Goal: Communication & Community: Answer question/provide support

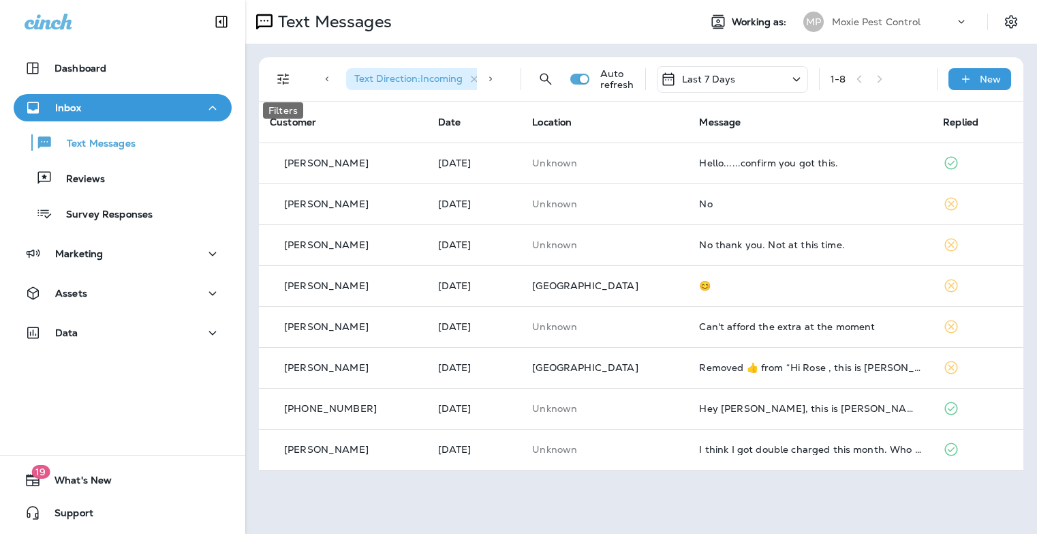
click at [290, 83] on icon "Filters" at bounding box center [283, 79] width 16 height 16
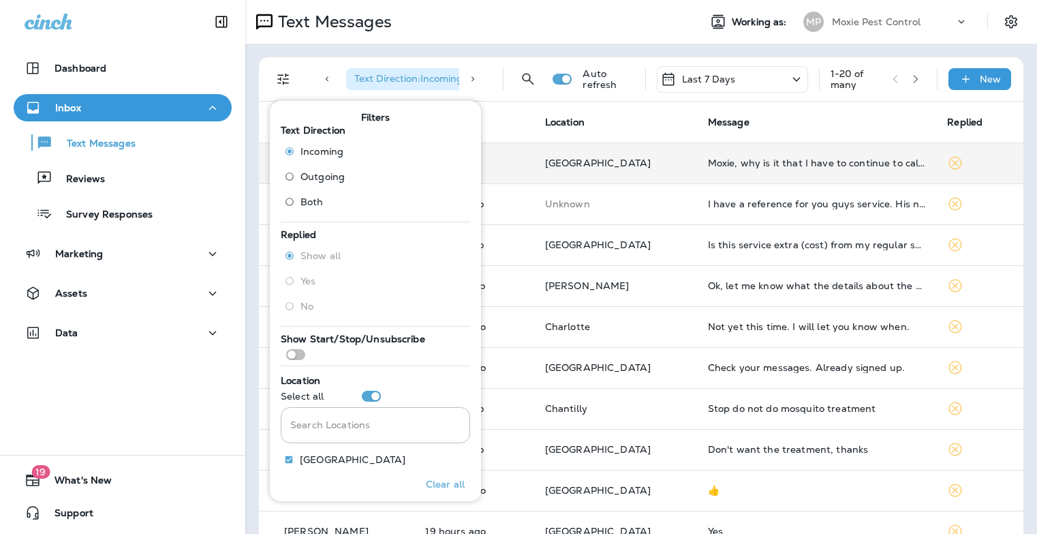
click at [825, 171] on td "Moxie, why is it that I have to continue to call your company instead of you gu…" at bounding box center [817, 162] width 240 height 41
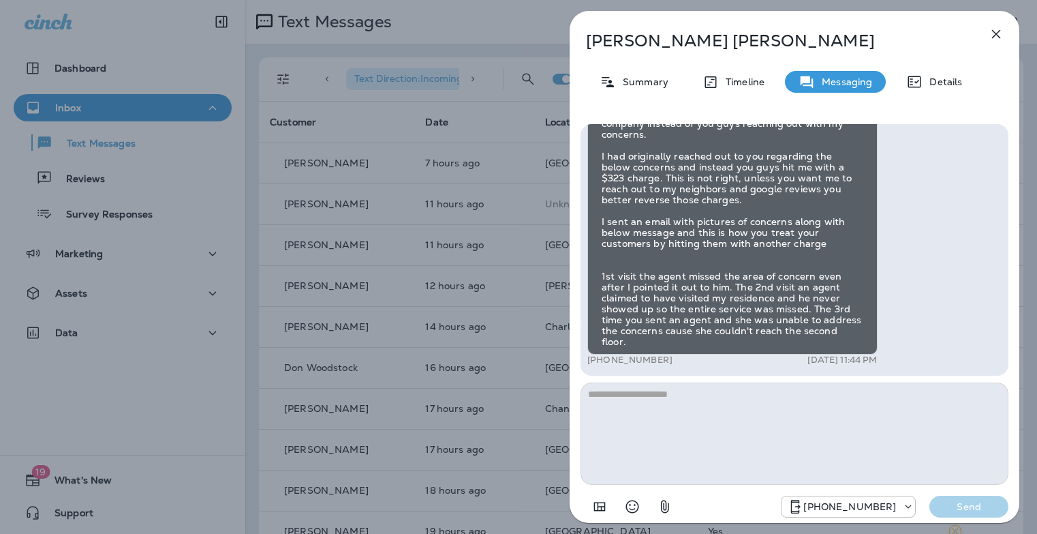
click at [495, 294] on div "Gustavo Maciel Summary Timeline Messaging Details Hi, Gustavo , this is Cameron…" at bounding box center [518, 267] width 1037 height 534
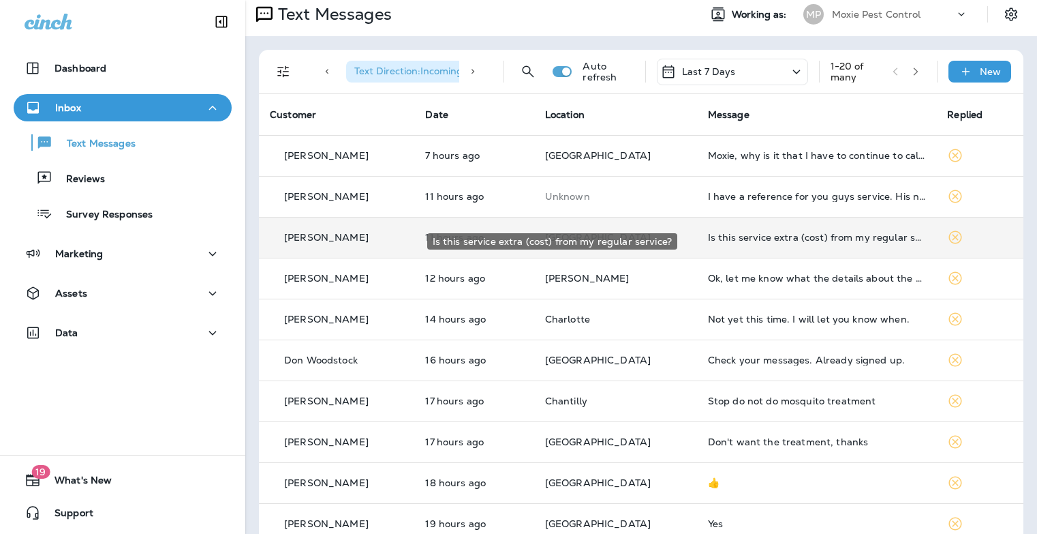
scroll to position [17, 0]
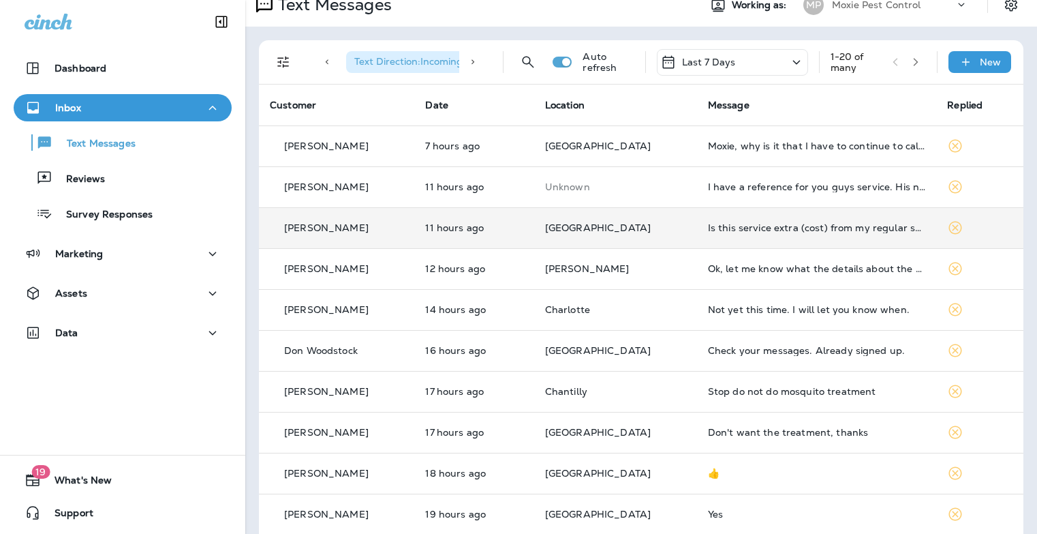
click at [797, 237] on td "Is this service extra (cost) from my regular service?" at bounding box center [817, 227] width 240 height 41
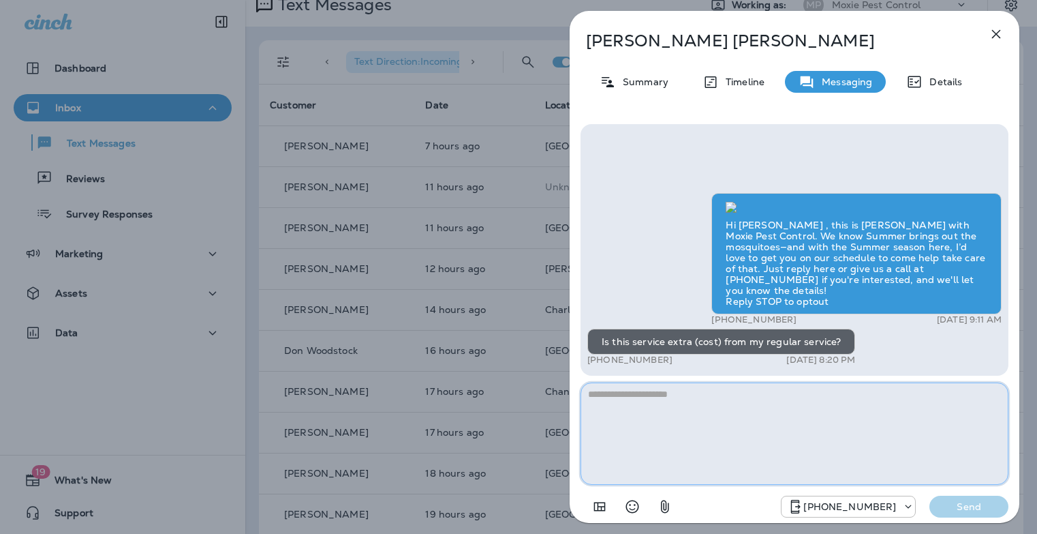
paste textarea "**********"
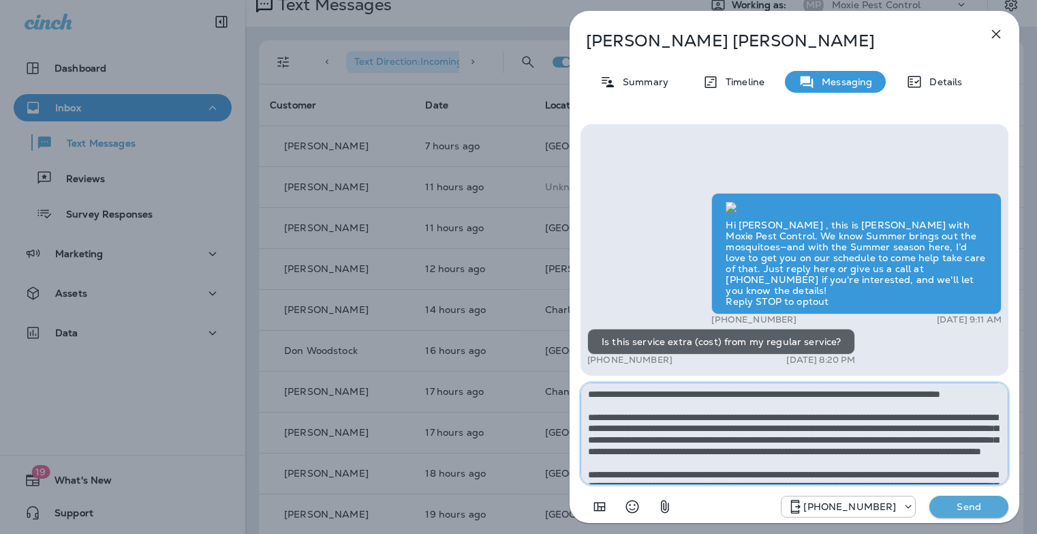
scroll to position [76, 0]
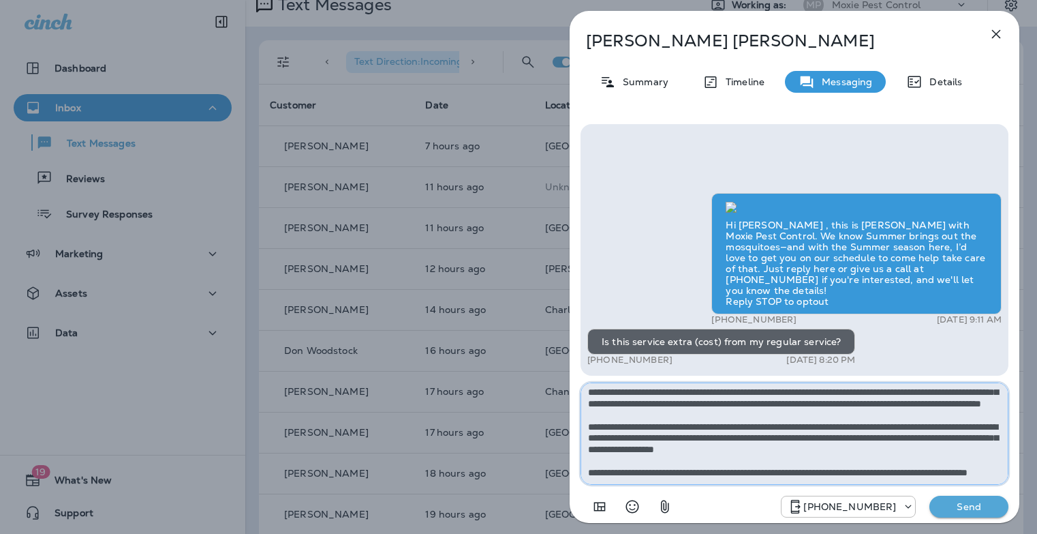
type textarea "**********"
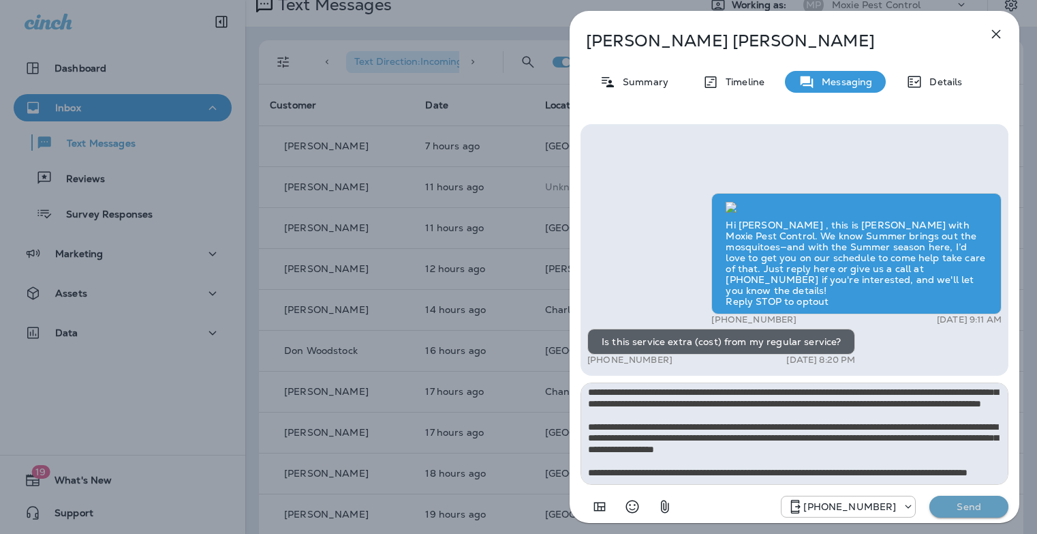
click at [964, 502] on p "Send" at bounding box center [968, 506] width 57 height 12
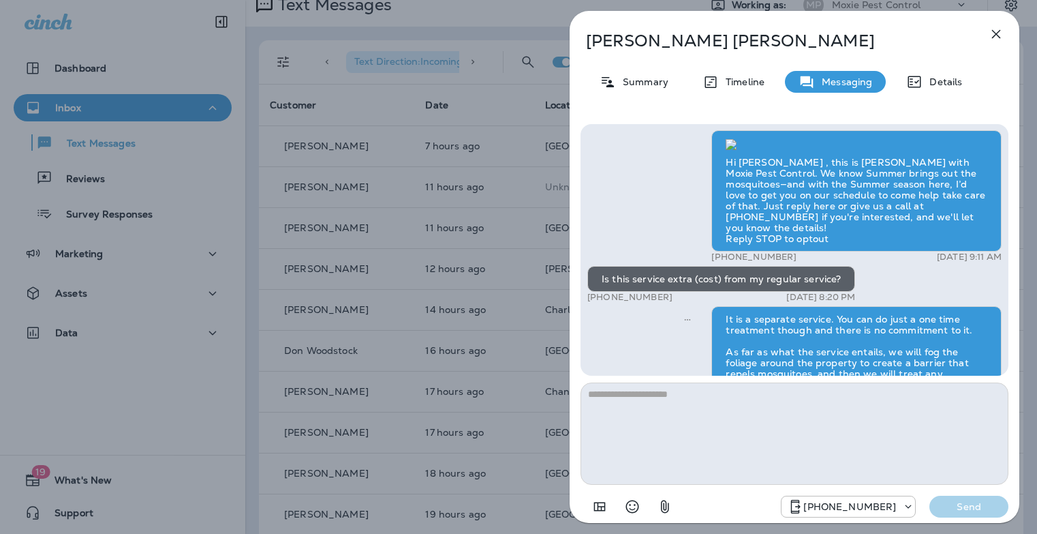
scroll to position [-228, 0]
click at [506, 239] on div "Greg Kearse Summary Timeline Messaging Details Hi Greg , this is Steven with Mo…" at bounding box center [518, 267] width 1037 height 534
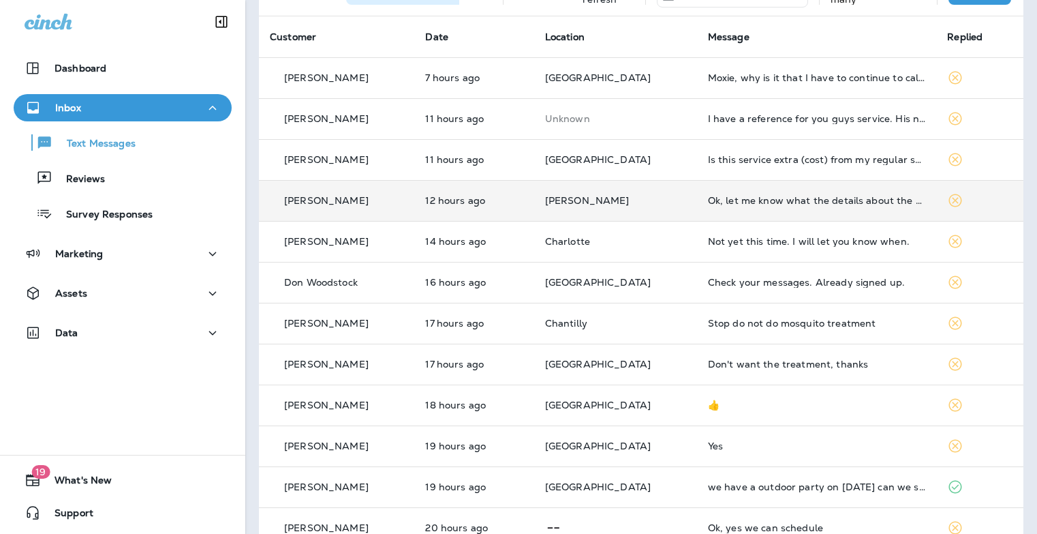
scroll to position [142, 0]
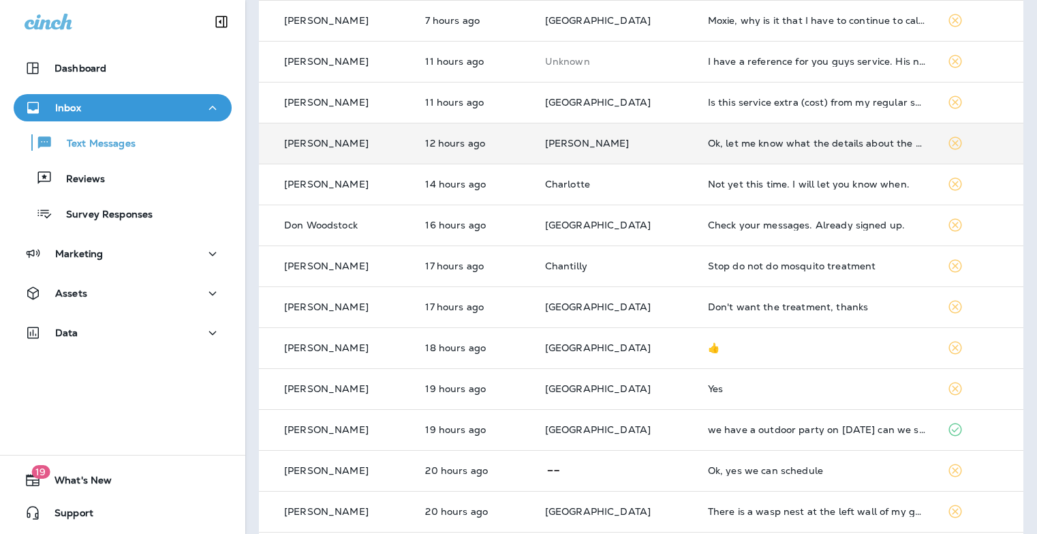
click at [805, 151] on td "Ok, let me know what the details about the service are...." at bounding box center [817, 143] width 240 height 41
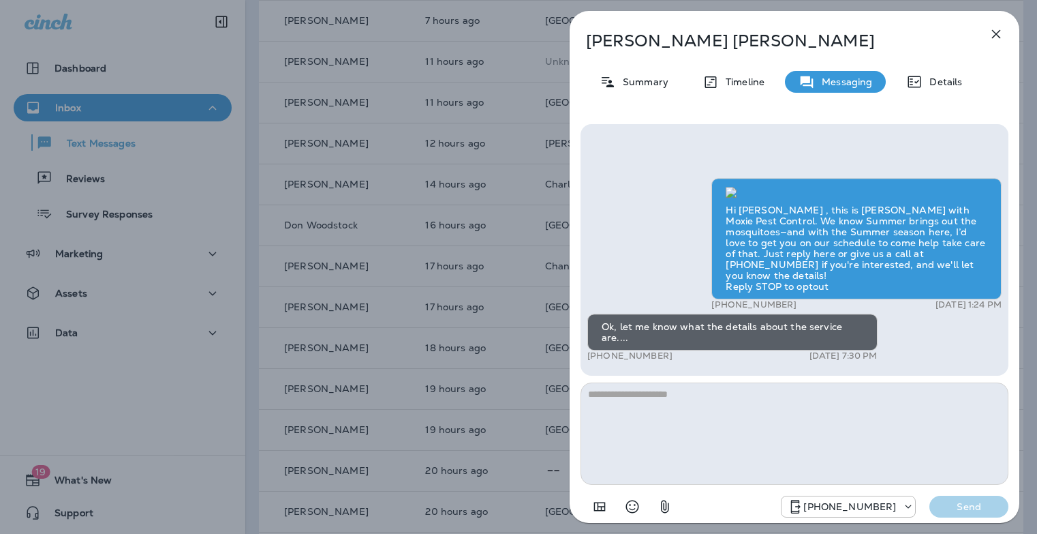
click at [730, 418] on textarea at bounding box center [795, 433] width 428 height 102
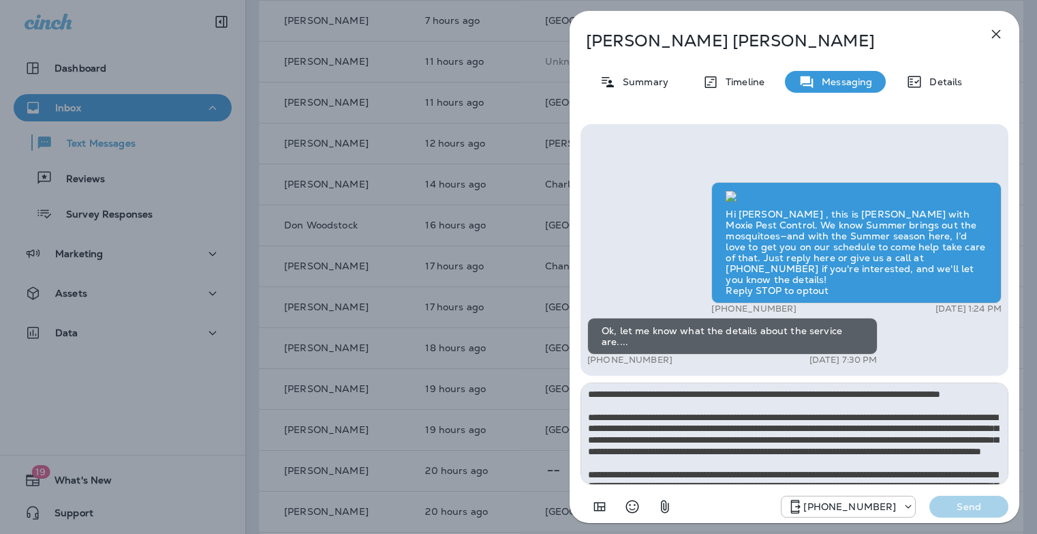
scroll to position [76, 0]
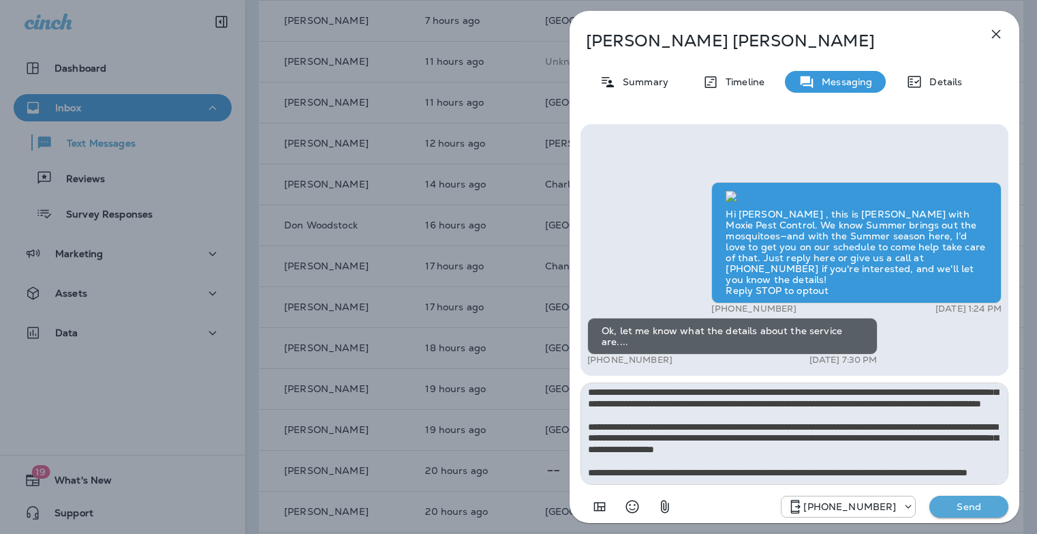
type textarea "**********"
click at [988, 517] on button "Send" at bounding box center [969, 506] width 79 height 22
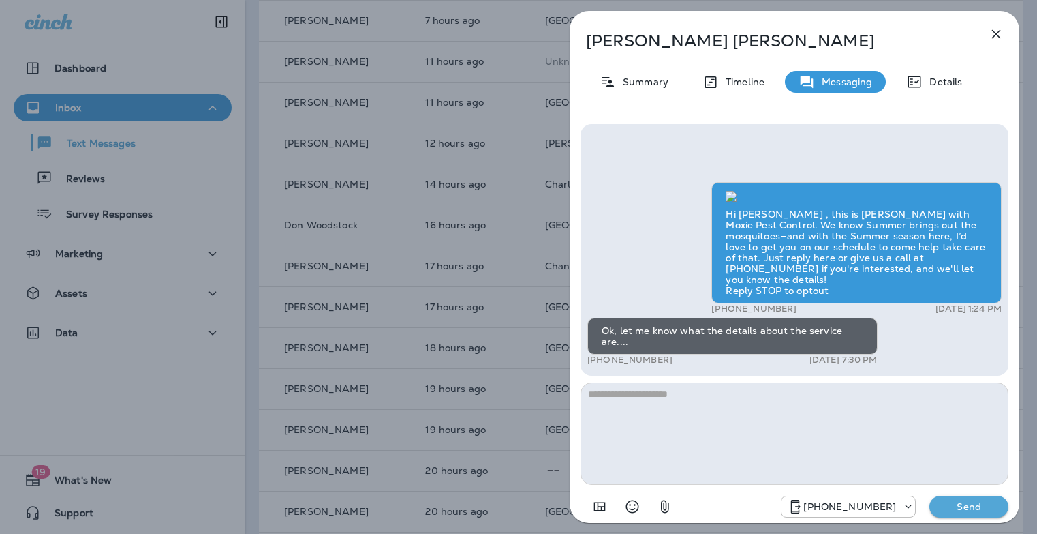
scroll to position [0, 0]
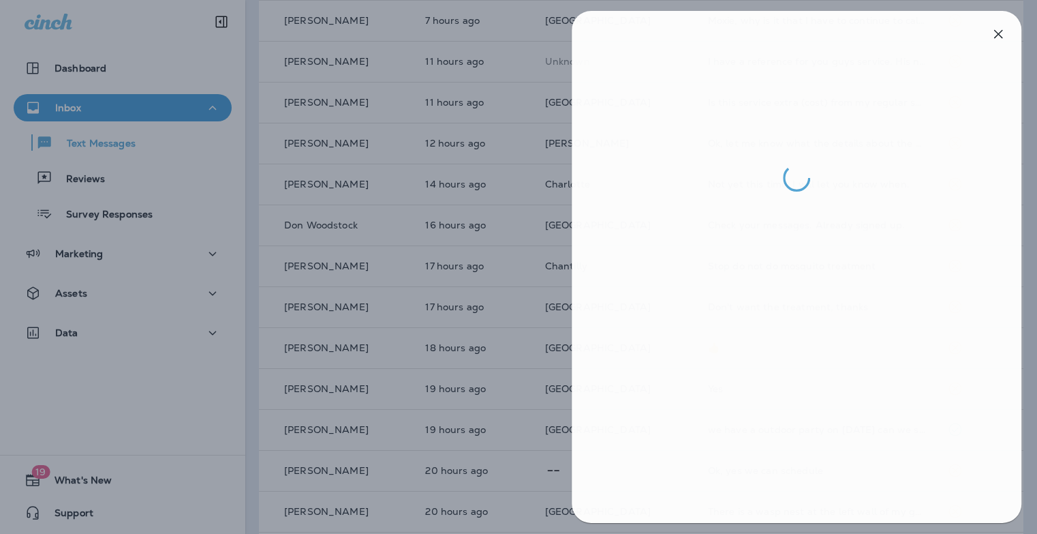
drag, startPoint x: 460, startPoint y: 82, endPoint x: 446, endPoint y: 58, distance: 28.1
click at [460, 84] on div at bounding box center [520, 267] width 1037 height 534
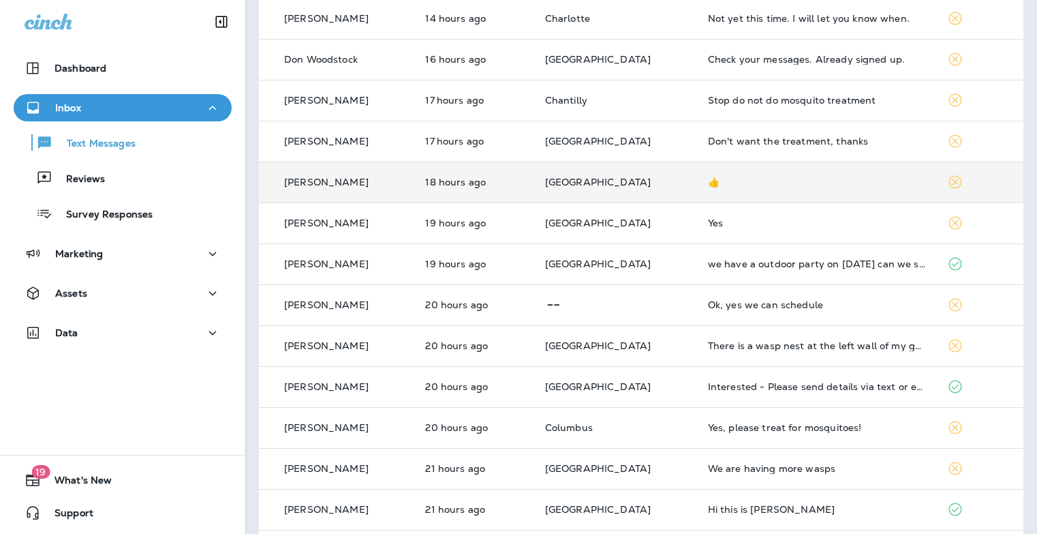
scroll to position [309, 0]
click at [710, 189] on td "👍" at bounding box center [817, 181] width 240 height 41
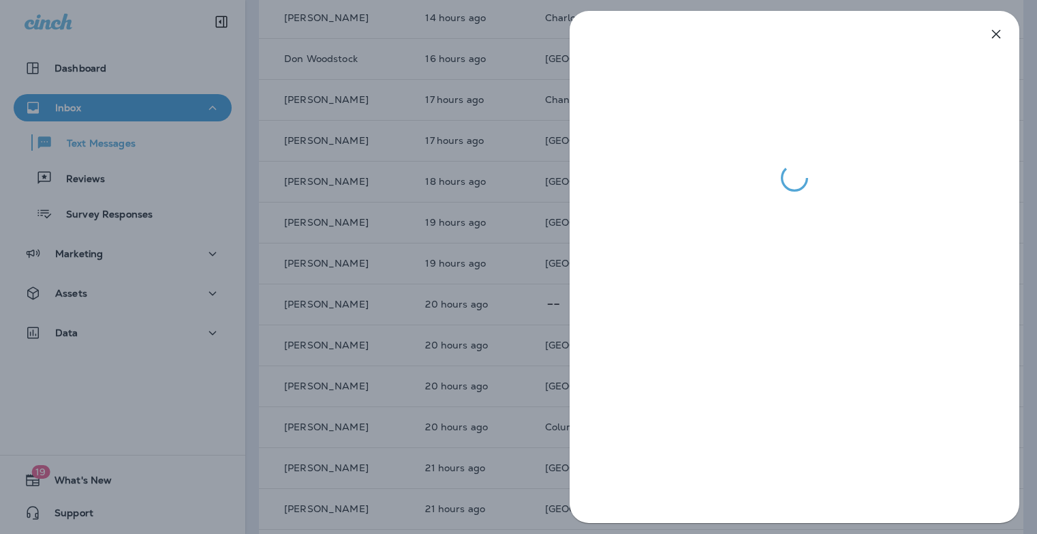
drag, startPoint x: 506, startPoint y: 281, endPoint x: 600, endPoint y: 264, distance: 95.6
click at [506, 280] on div at bounding box center [518, 267] width 1037 height 534
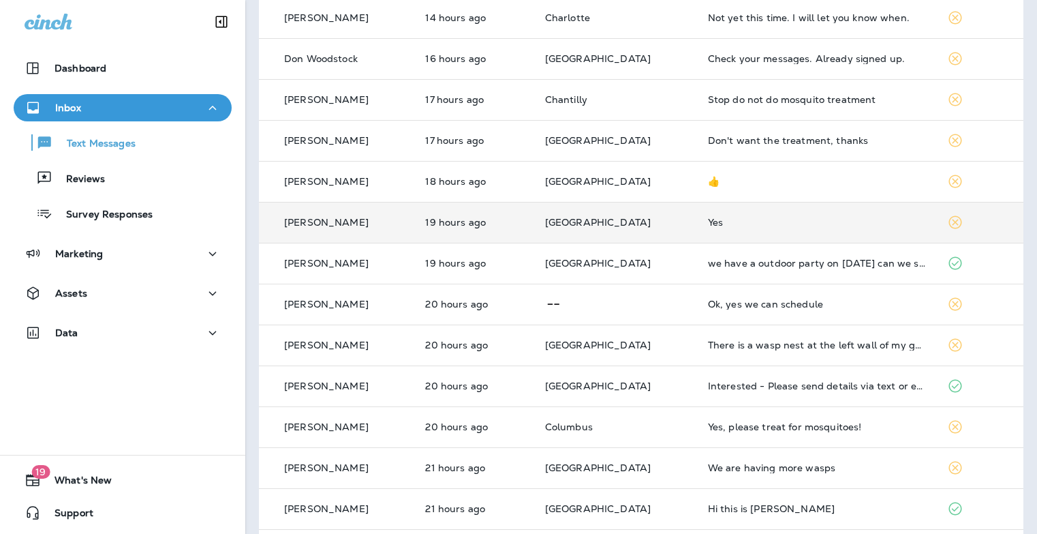
click at [736, 222] on div "Yes" at bounding box center [817, 222] width 218 height 11
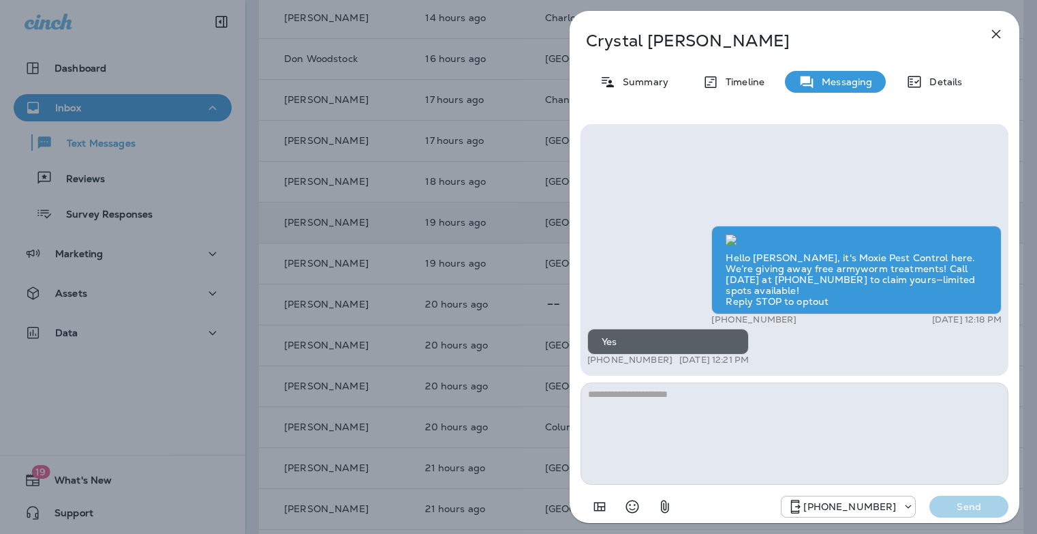
click at [811, 401] on textarea at bounding box center [795, 433] width 428 height 102
click at [730, 394] on textarea at bounding box center [795, 433] width 428 height 102
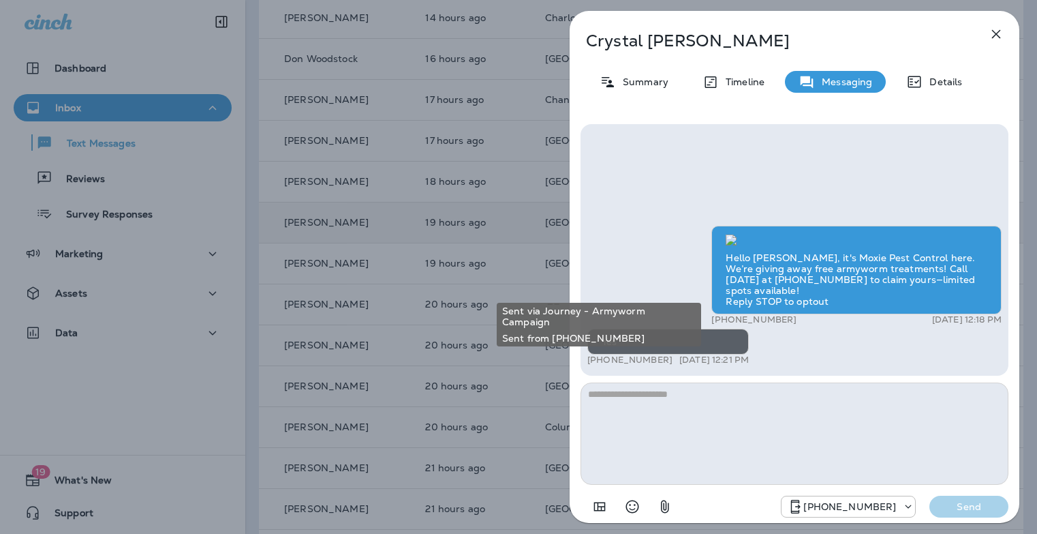
click at [739, 320] on p "+18174823792" at bounding box center [753, 319] width 85 height 11
copy p "18174823792"
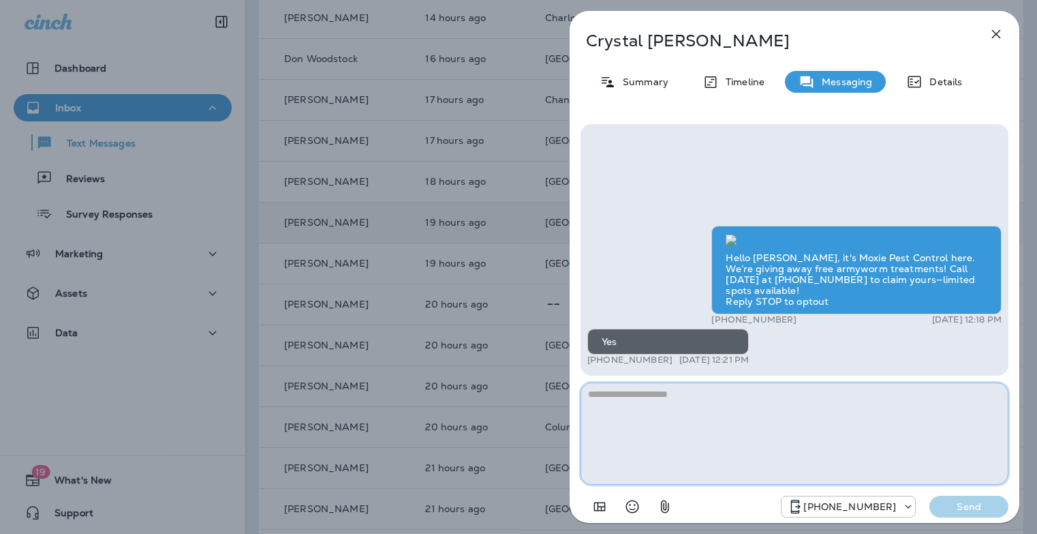
click at [646, 403] on textarea at bounding box center [795, 433] width 428 height 102
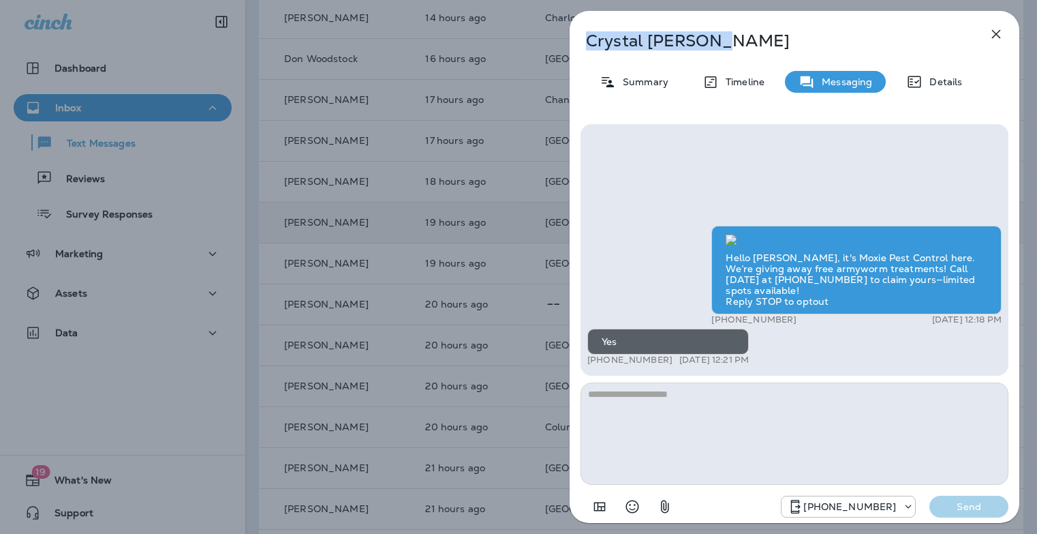
drag, startPoint x: 715, startPoint y: 48, endPoint x: 582, endPoint y: 48, distance: 132.9
click at [582, 48] on div "Crystal Carrillo" at bounding box center [772, 40] width 405 height 19
copy p "Crystal Carrillo"
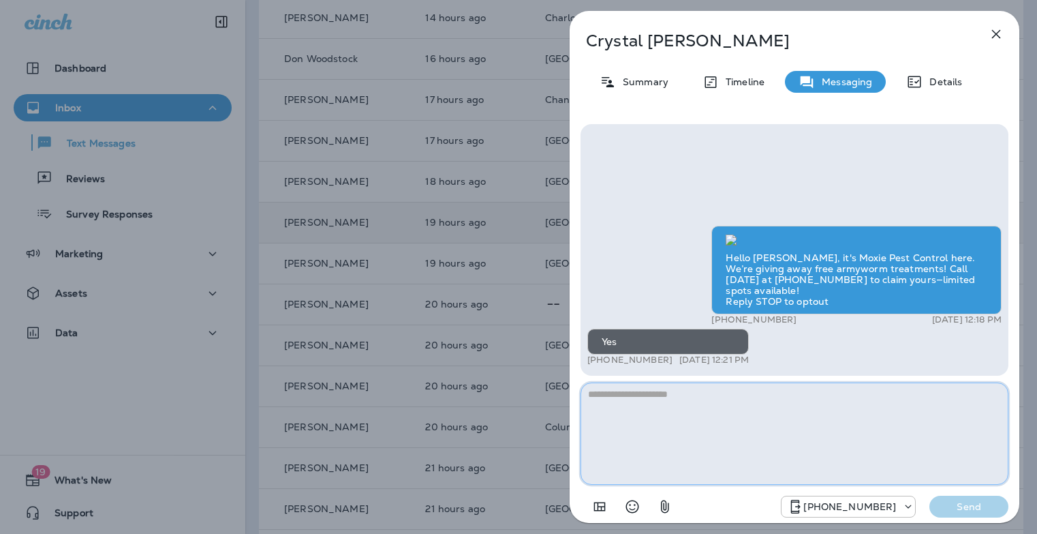
click at [666, 405] on textarea at bounding box center [795, 433] width 428 height 102
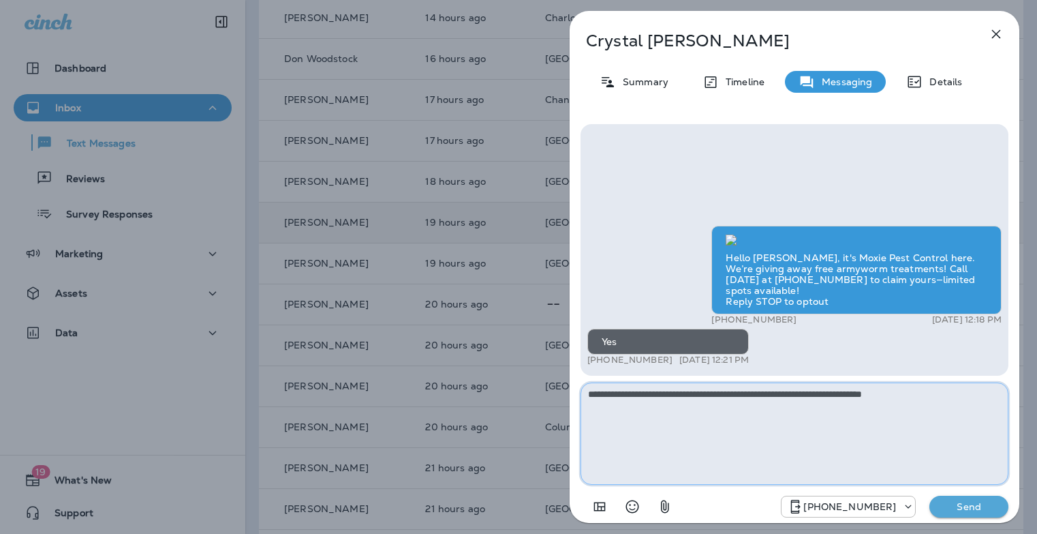
type textarea "**********"
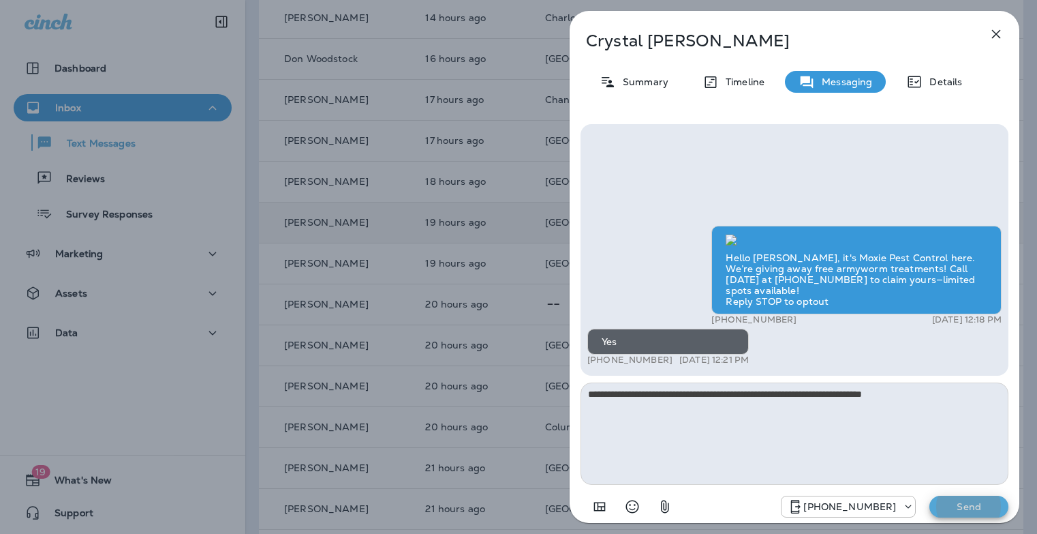
click at [930, 495] on button "Send" at bounding box center [969, 506] width 79 height 22
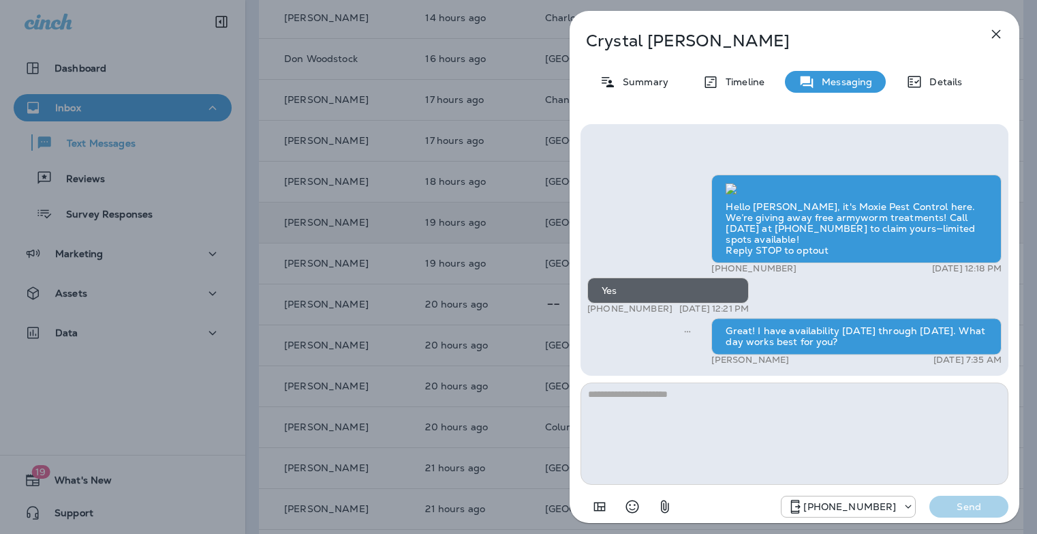
click at [503, 271] on div "Crystal Carrillo Summary Timeline Messaging Details Hello Crystal, it's Moxie P…" at bounding box center [518, 267] width 1037 height 534
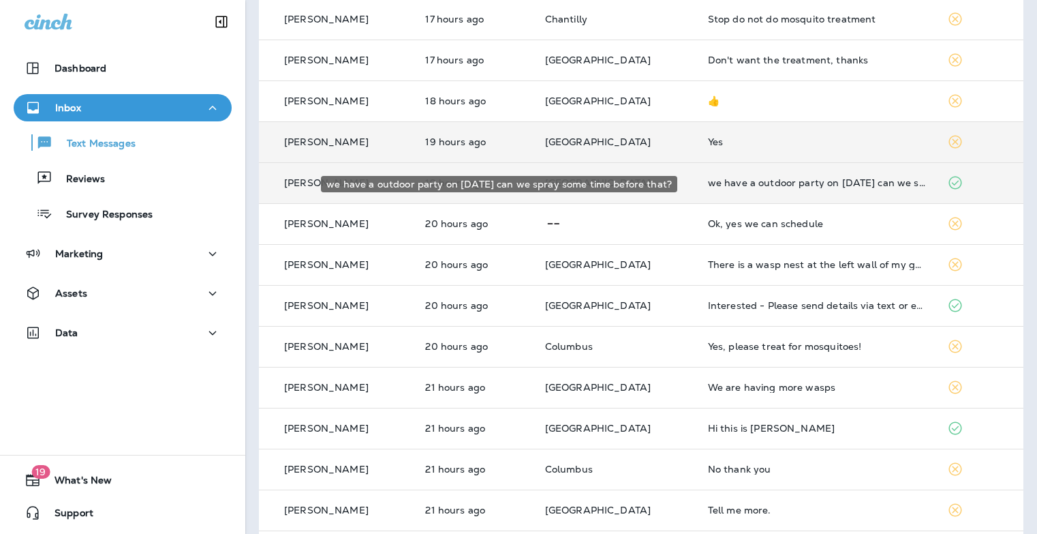
scroll to position [390, 0]
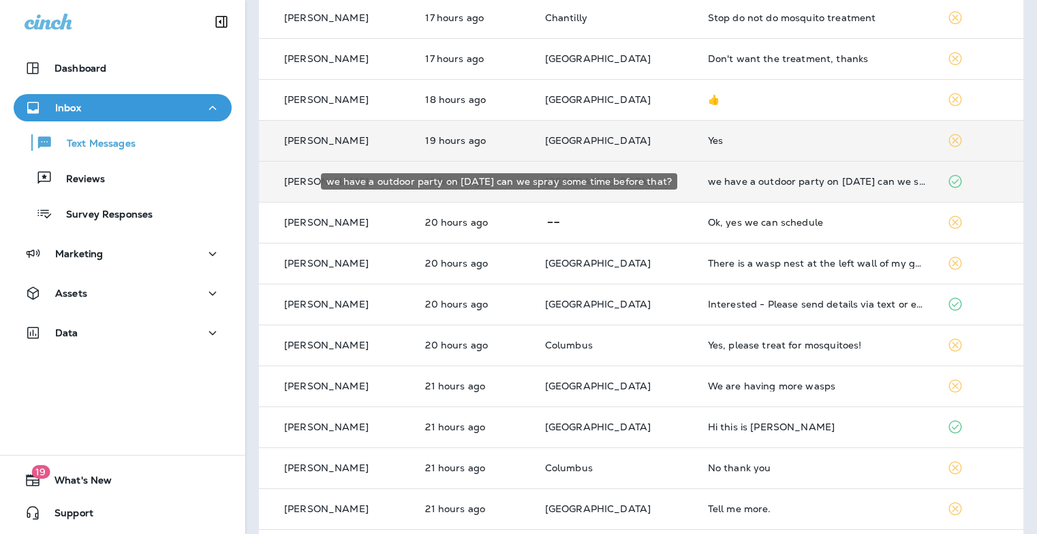
click at [793, 185] on div "we have a outdoor party on [DATE] can we spray some time before that?" at bounding box center [817, 181] width 218 height 11
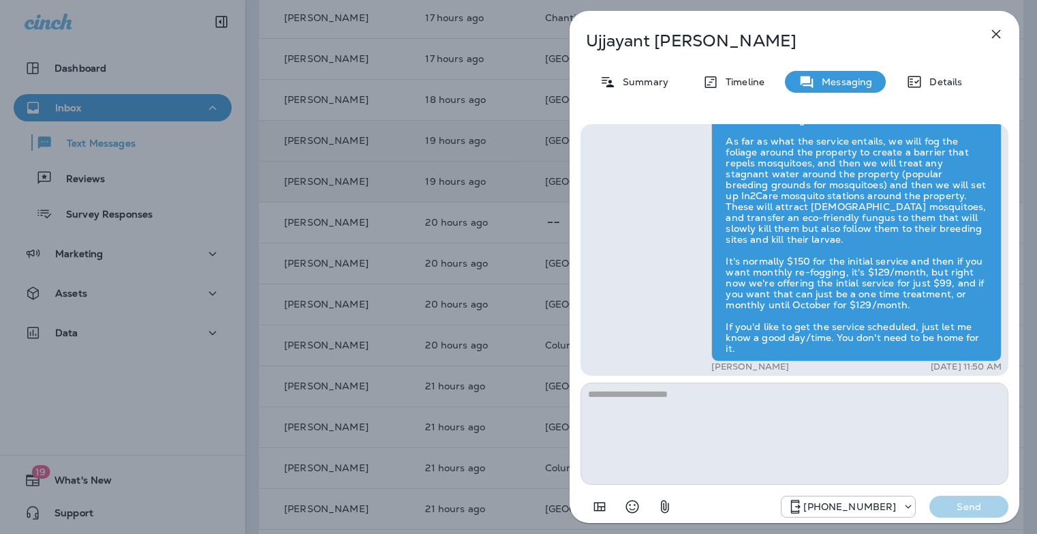
scroll to position [1, 0]
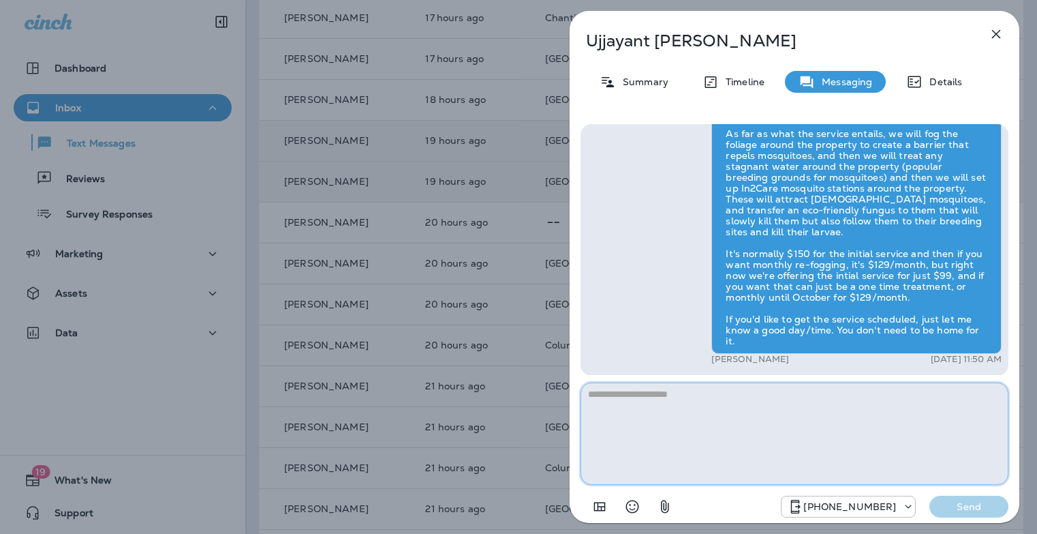
click at [702, 399] on textarea at bounding box center [795, 433] width 428 height 102
click at [594, 396] on textarea "**********" at bounding box center [795, 433] width 428 height 102
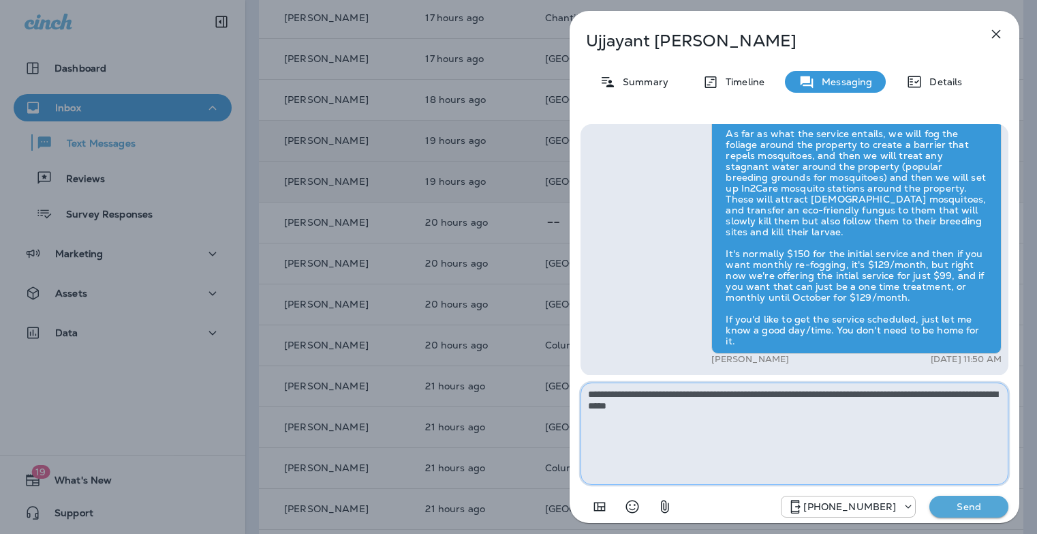
type textarea "**********"
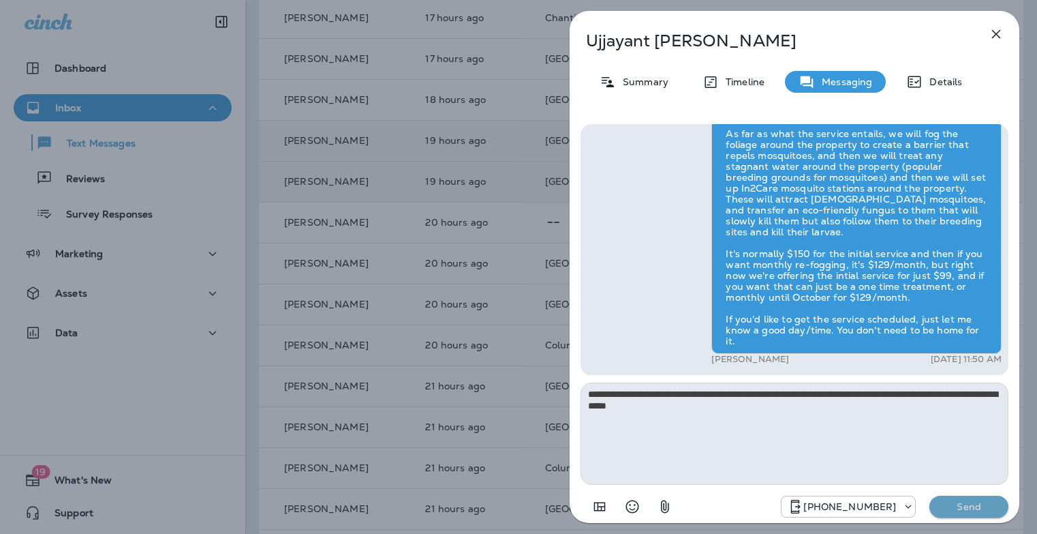
click at [966, 501] on p "Send" at bounding box center [968, 506] width 57 height 12
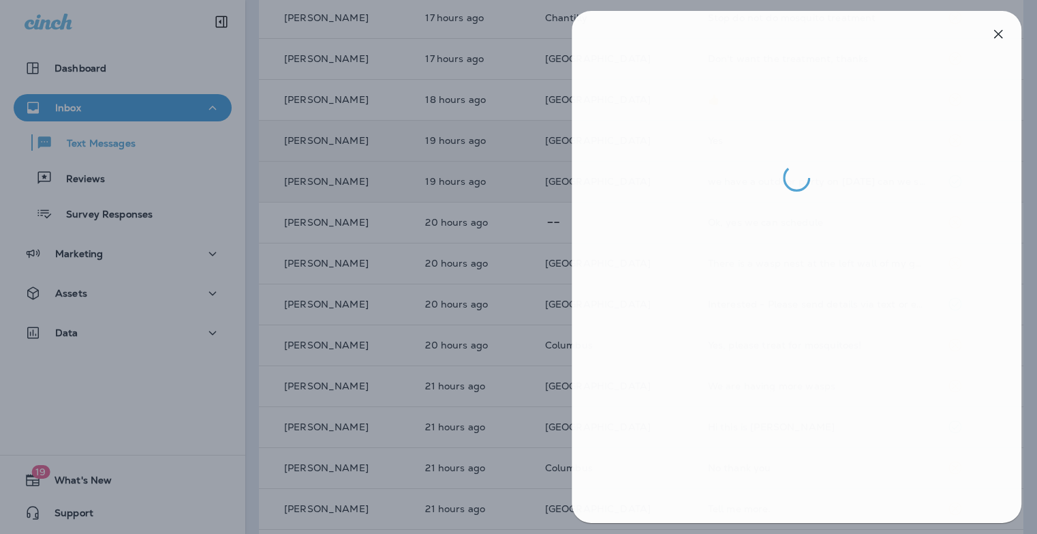
click at [503, 316] on div at bounding box center [520, 267] width 1037 height 534
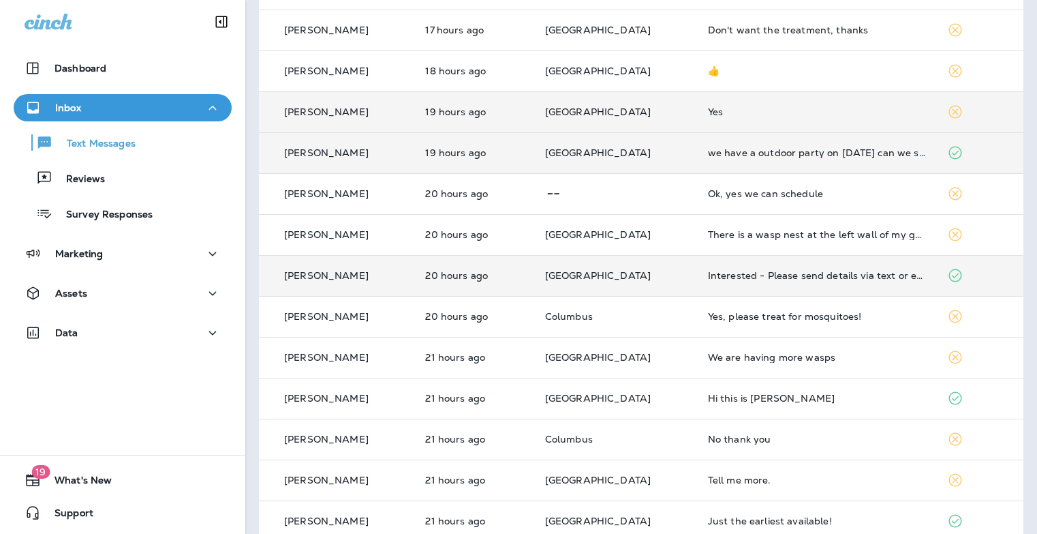
scroll to position [433, 0]
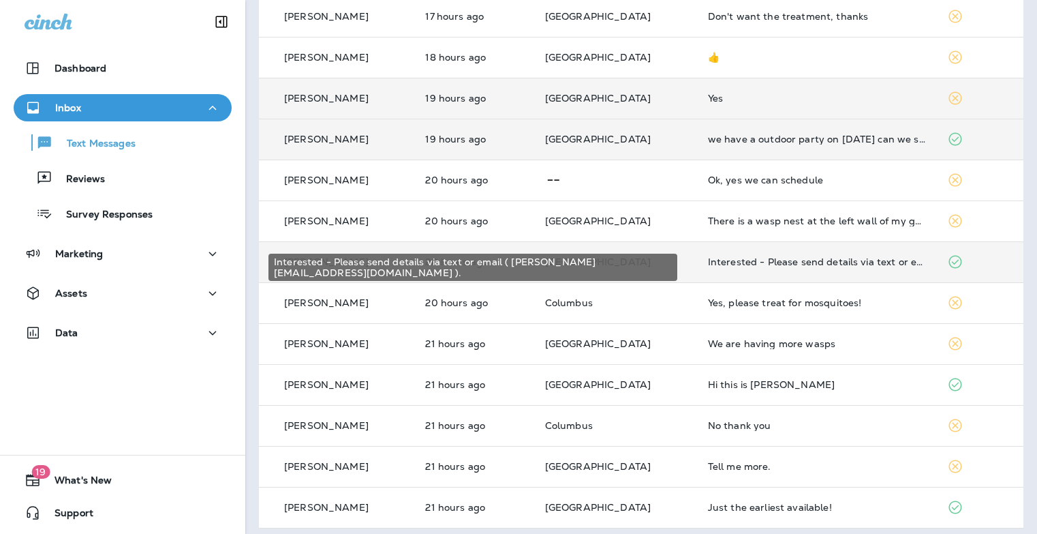
click at [816, 262] on div "Interested - Please send details via text or email ( [PERSON_NAME][EMAIL_ADDRES…" at bounding box center [817, 261] width 218 height 11
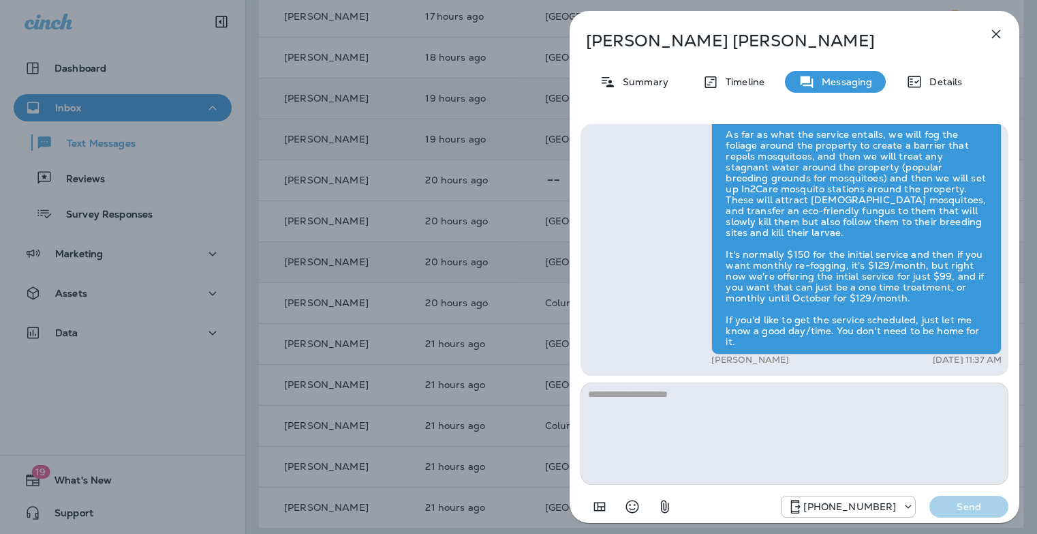
click at [481, 296] on div "Jay Sayers Summary Timeline Messaging Details Exciting News! Joshua’s Pest Cont…" at bounding box center [518, 267] width 1037 height 534
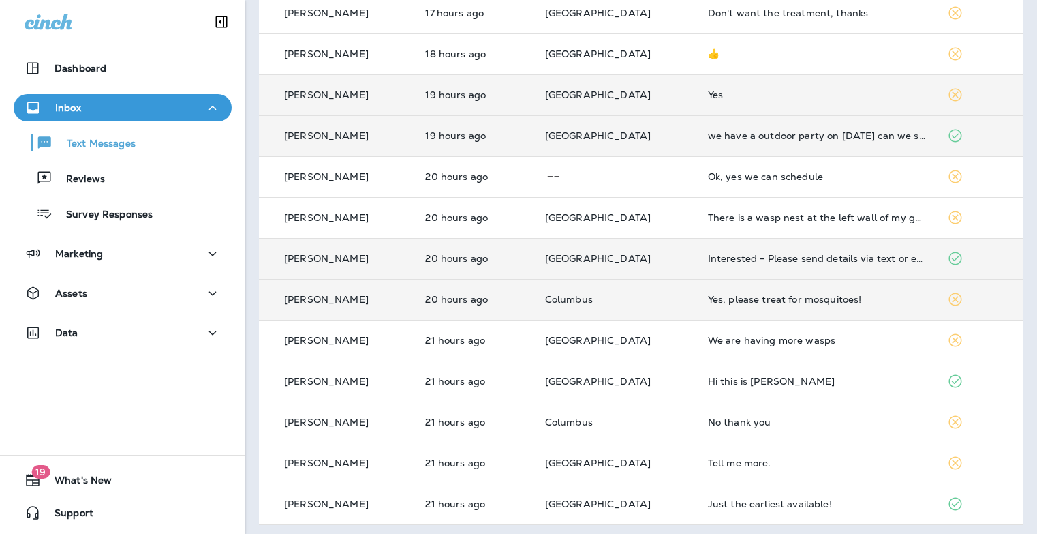
scroll to position [441, 0]
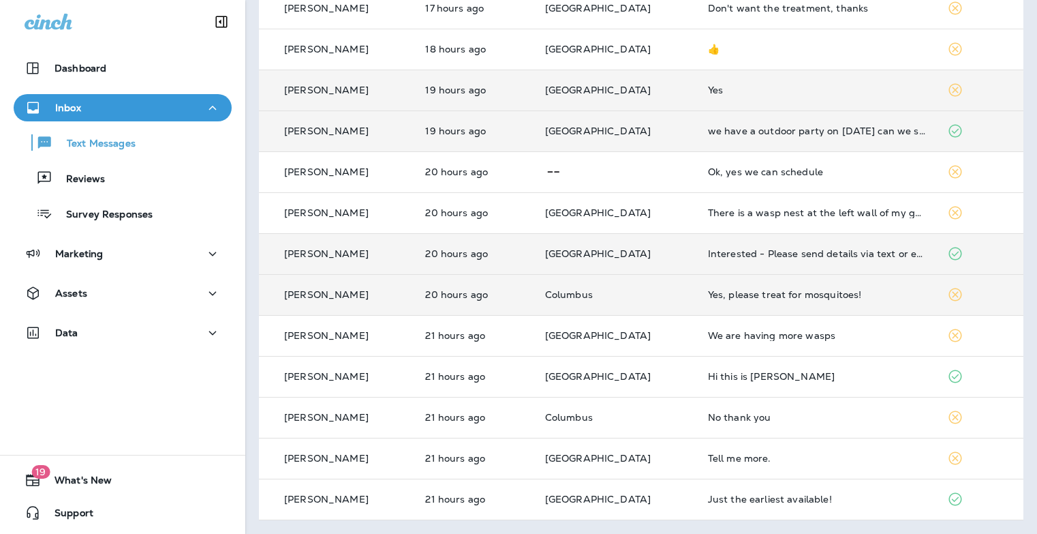
click at [765, 303] on td "Yes, please treat for mosquitoes!" at bounding box center [817, 294] width 240 height 41
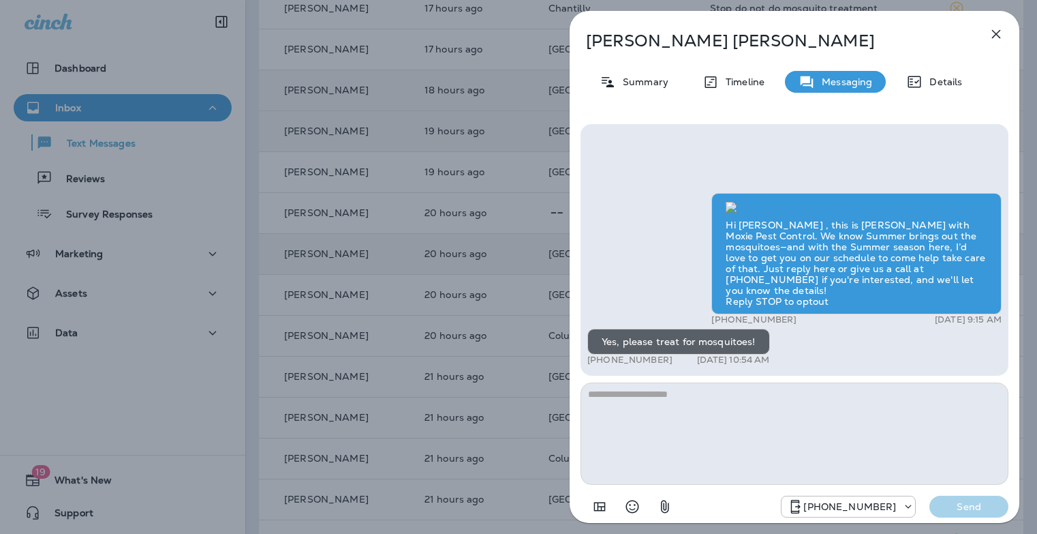
click at [714, 410] on textarea at bounding box center [795, 433] width 428 height 102
type textarea "*"
click at [649, 404] on textarea "**********" at bounding box center [795, 433] width 428 height 102
drag, startPoint x: 656, startPoint y: 403, endPoint x: 564, endPoint y: 405, distance: 91.3
click at [564, 405] on div "**********" at bounding box center [794, 267] width 485 height 534
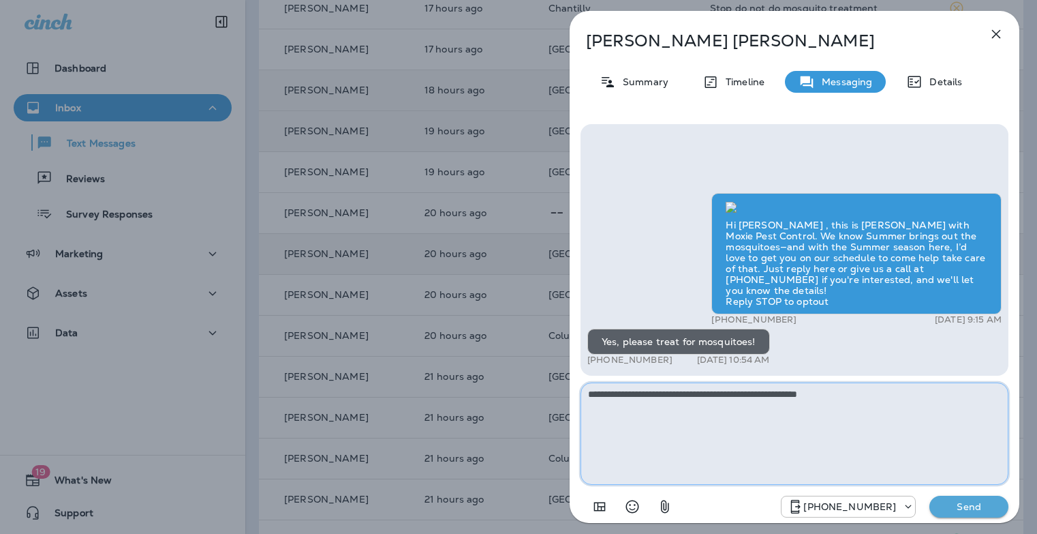
click at [604, 423] on textarea "**********" at bounding box center [795, 433] width 428 height 102
paste textarea "**********"
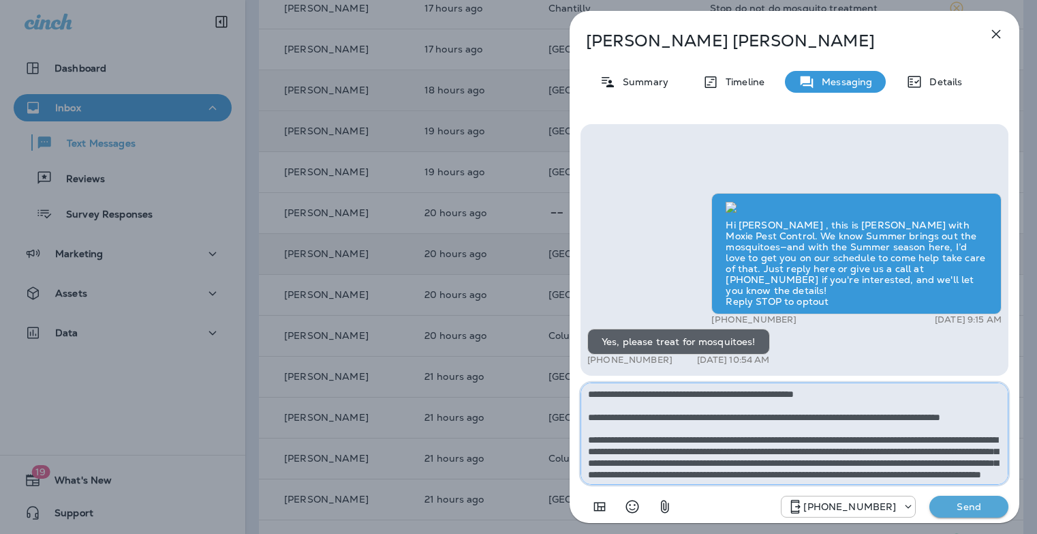
scroll to position [99, 0]
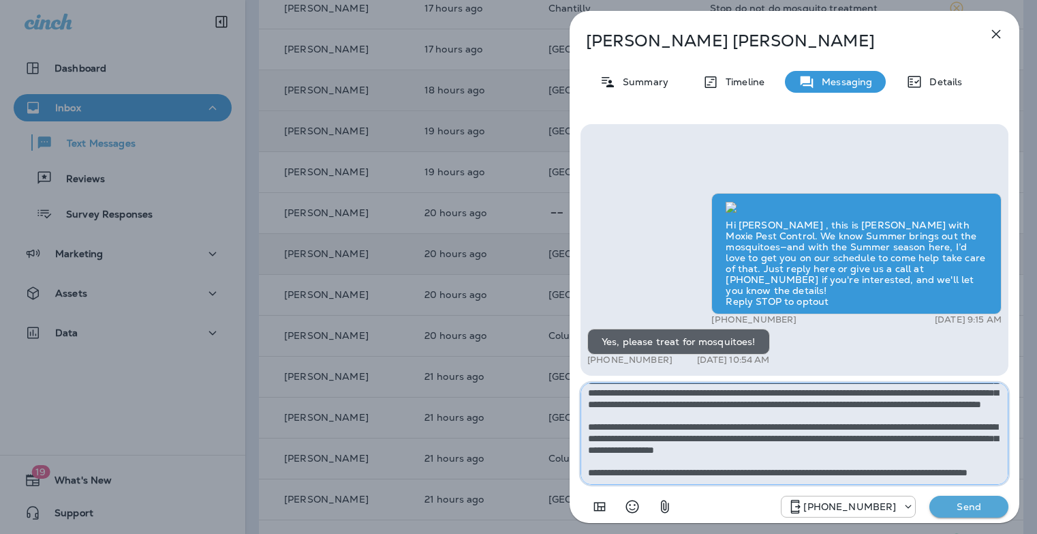
type textarea "**********"
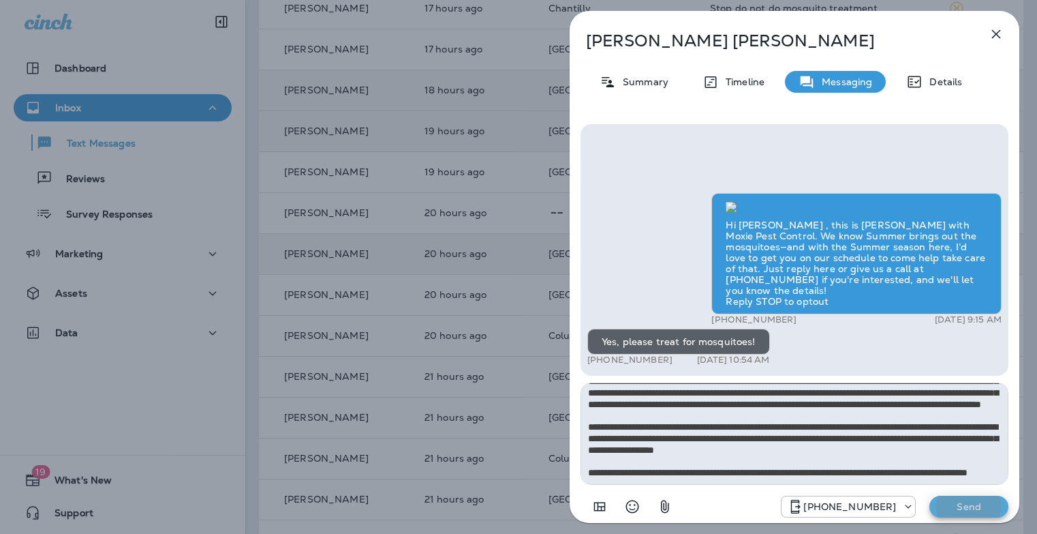
click at [930, 495] on button "Send" at bounding box center [969, 506] width 79 height 22
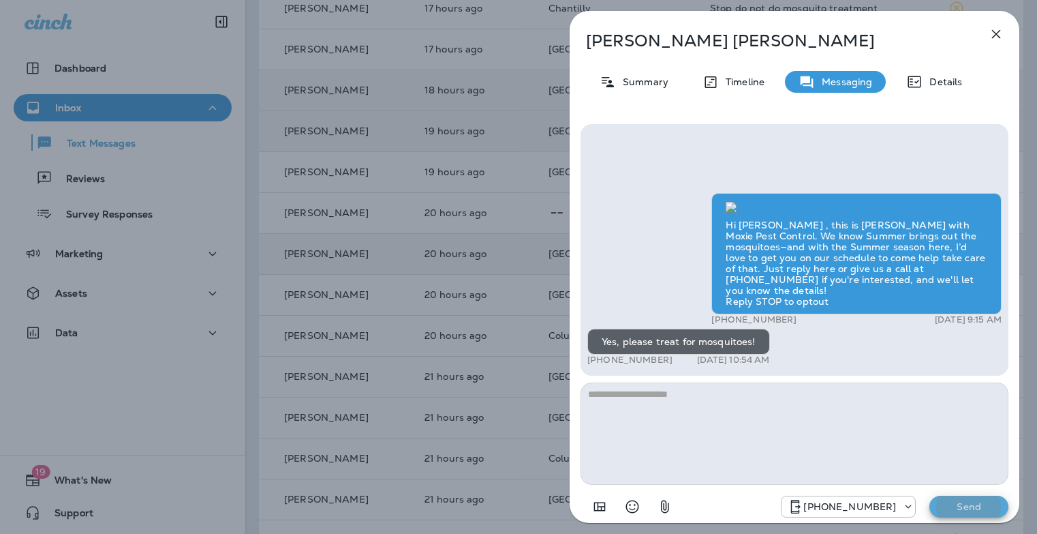
scroll to position [0, 0]
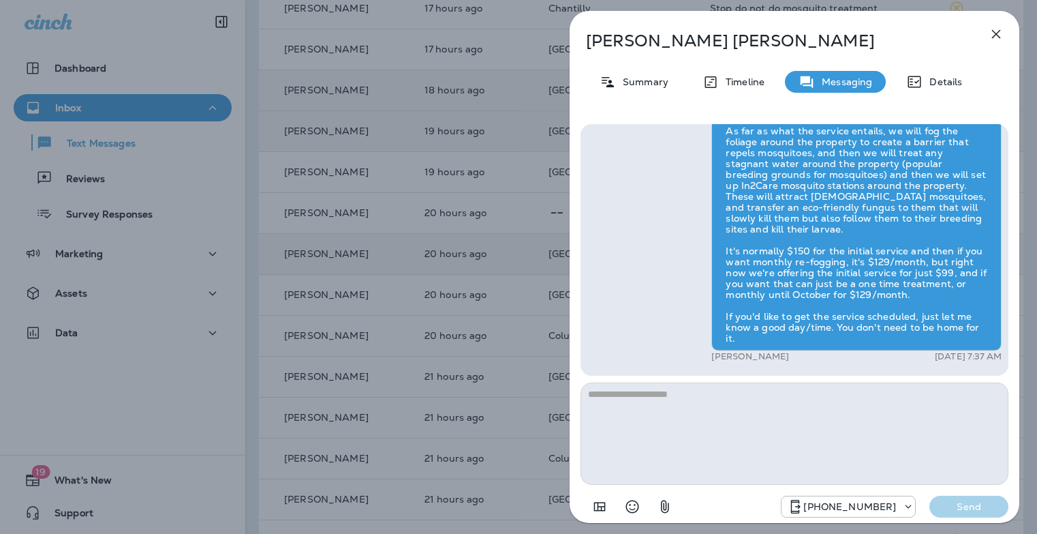
click at [442, 343] on div "Terry Alton Summary Timeline Messaging Details Hi Terry , this is Steven with M…" at bounding box center [518, 267] width 1037 height 534
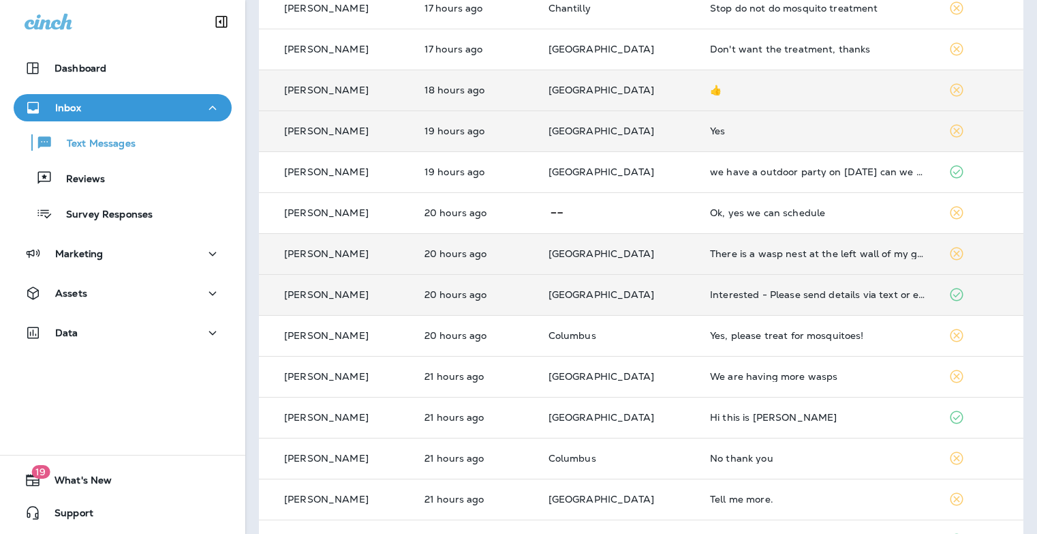
click at [759, 303] on td "Interested - Please send details via text or email ( [PERSON_NAME][EMAIL_ADDRES…" at bounding box center [818, 294] width 239 height 41
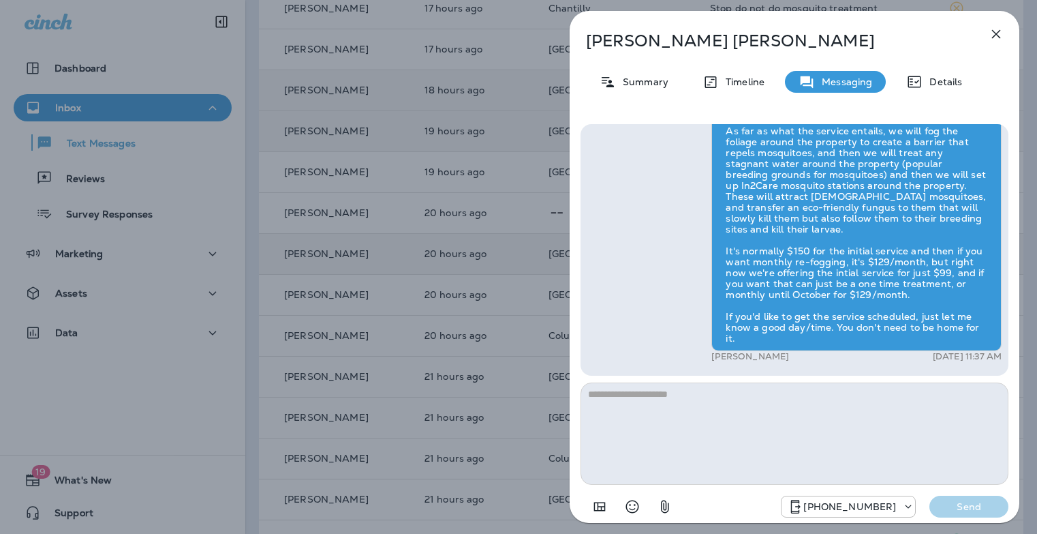
click at [730, 410] on textarea at bounding box center [795, 433] width 428 height 102
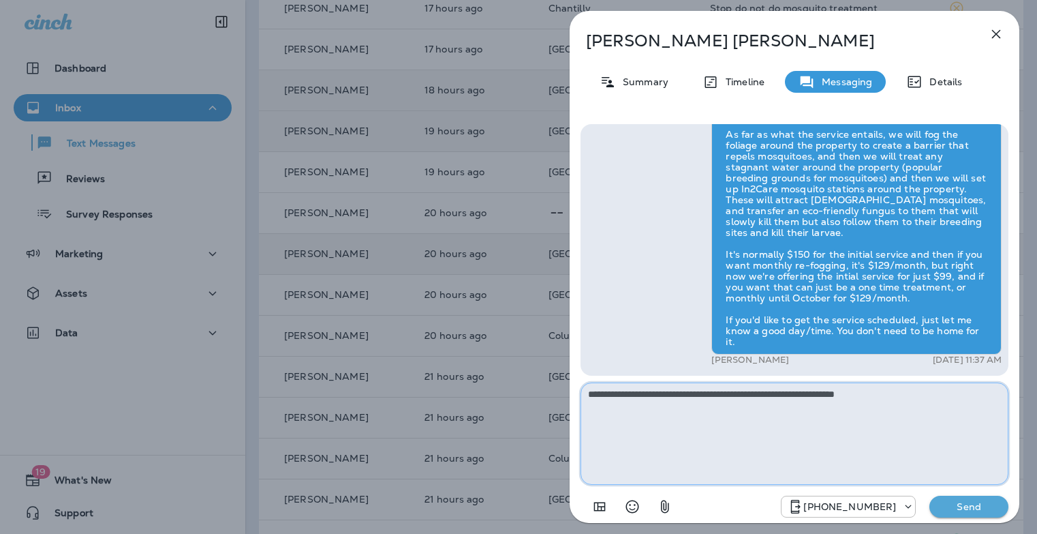
type textarea "**********"
click at [979, 501] on p "Send" at bounding box center [968, 506] width 57 height 12
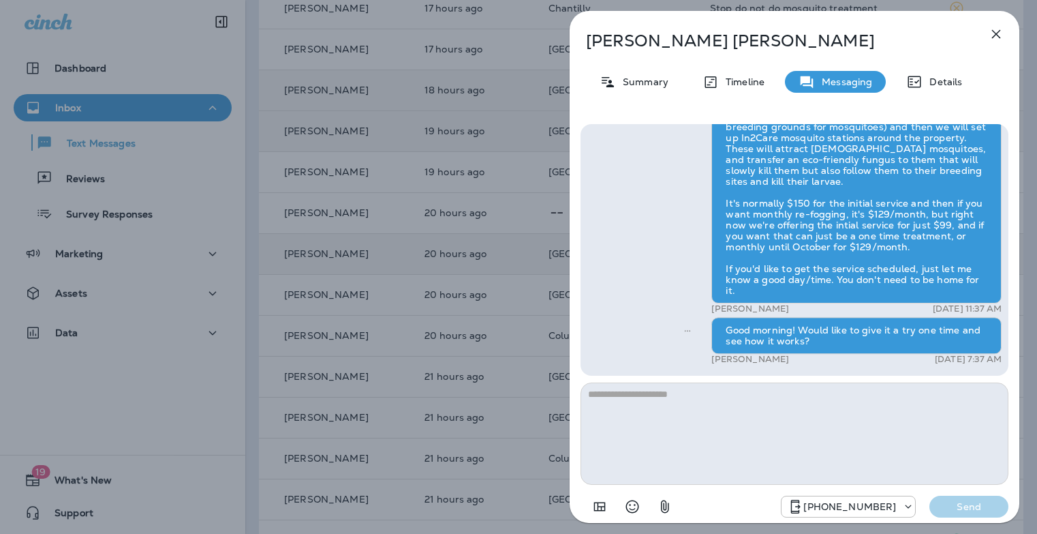
drag, startPoint x: 446, startPoint y: 291, endPoint x: 508, endPoint y: 255, distance: 72.4
click at [446, 291] on div "Jay Sayers Summary Timeline Messaging Details Exciting News! Joshua’s Pest Cont…" at bounding box center [518, 267] width 1037 height 534
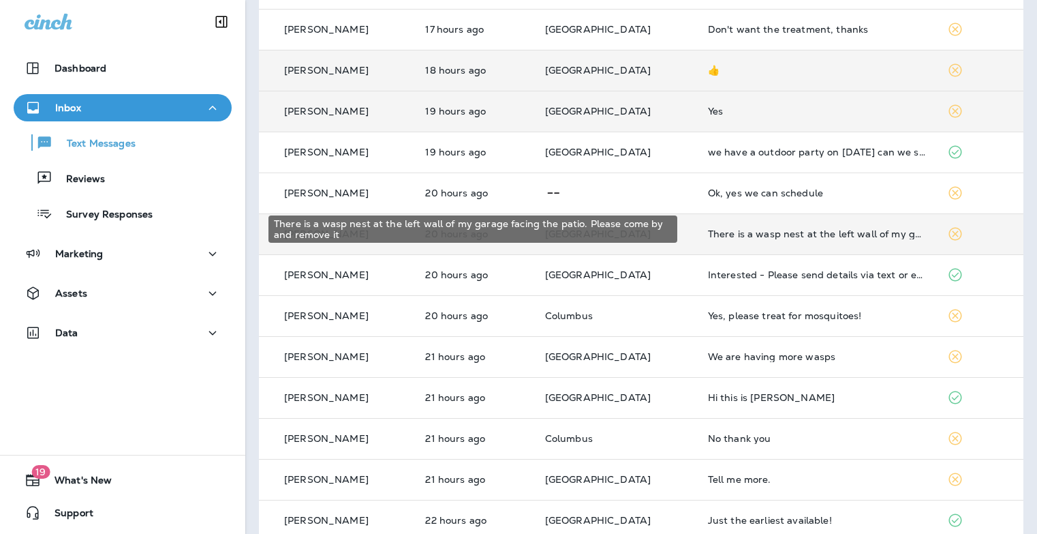
scroll to position [482, 0]
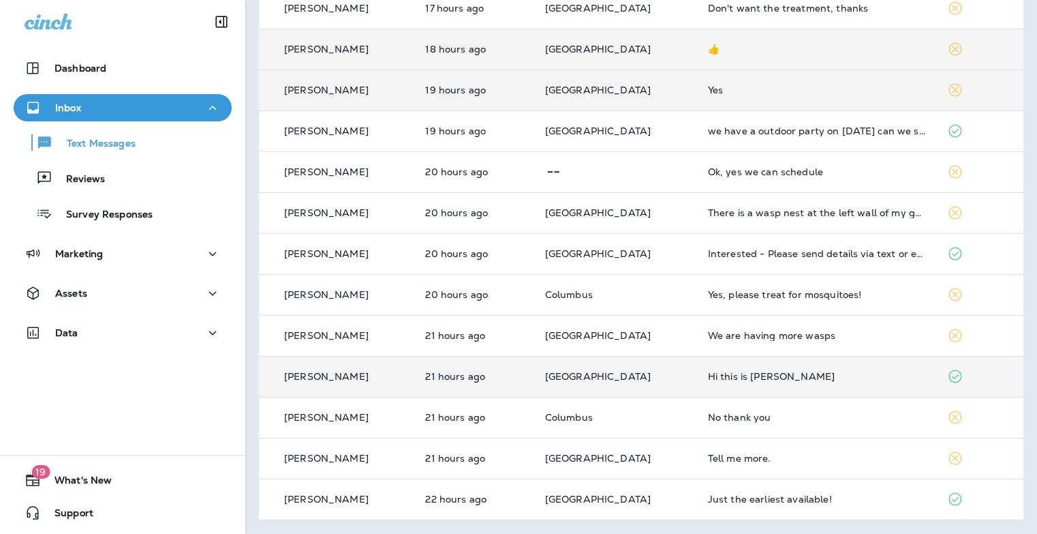
click at [781, 381] on div "Hi this is [PERSON_NAME]" at bounding box center [817, 376] width 218 height 11
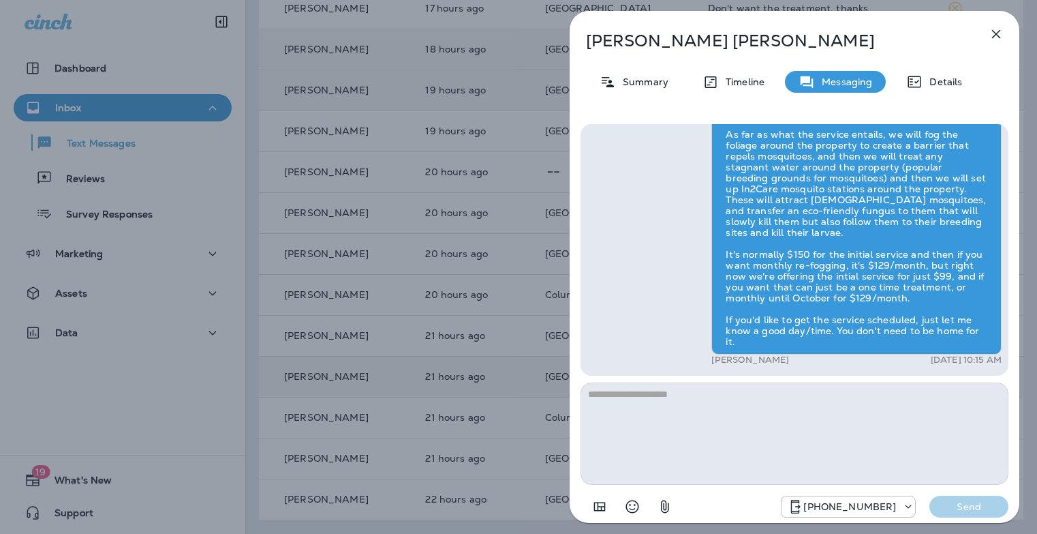
click at [707, 411] on textarea at bounding box center [795, 433] width 428 height 102
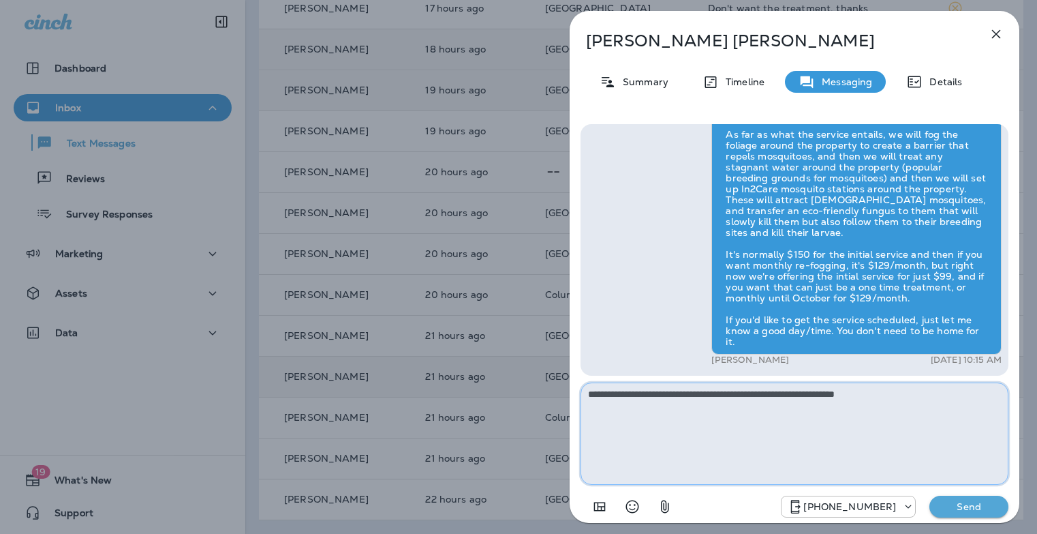
type textarea "**********"
click at [974, 505] on p "Send" at bounding box center [968, 506] width 57 height 12
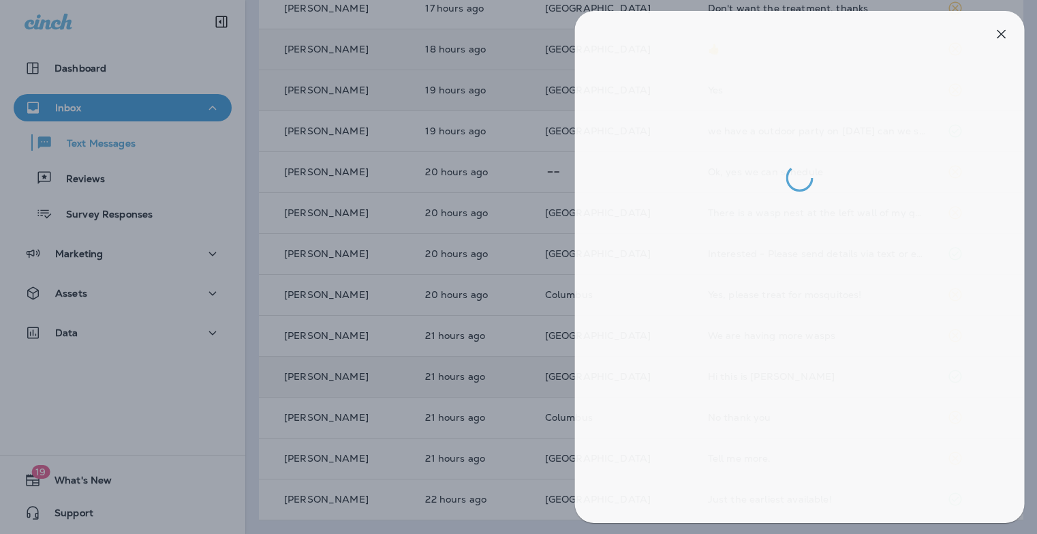
click at [416, 288] on div at bounding box center [523, 267] width 1037 height 534
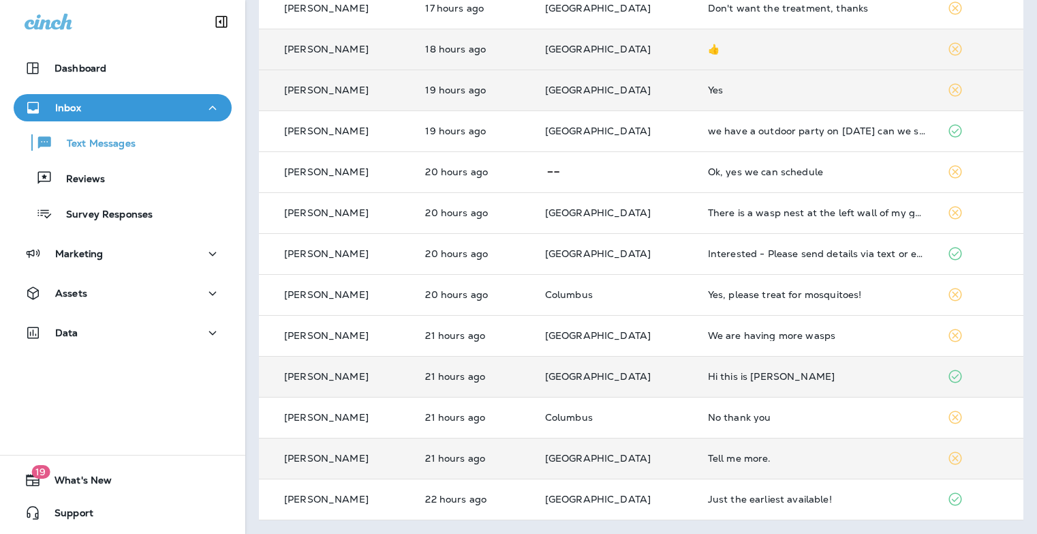
click at [743, 463] on td "Tell me more." at bounding box center [817, 457] width 240 height 41
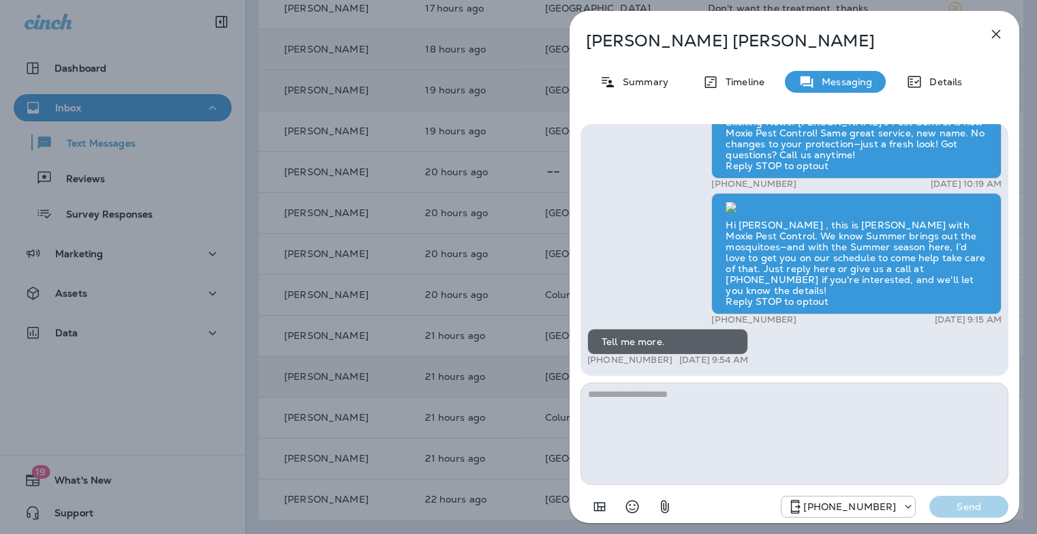
click at [798, 413] on textarea at bounding box center [795, 433] width 428 height 102
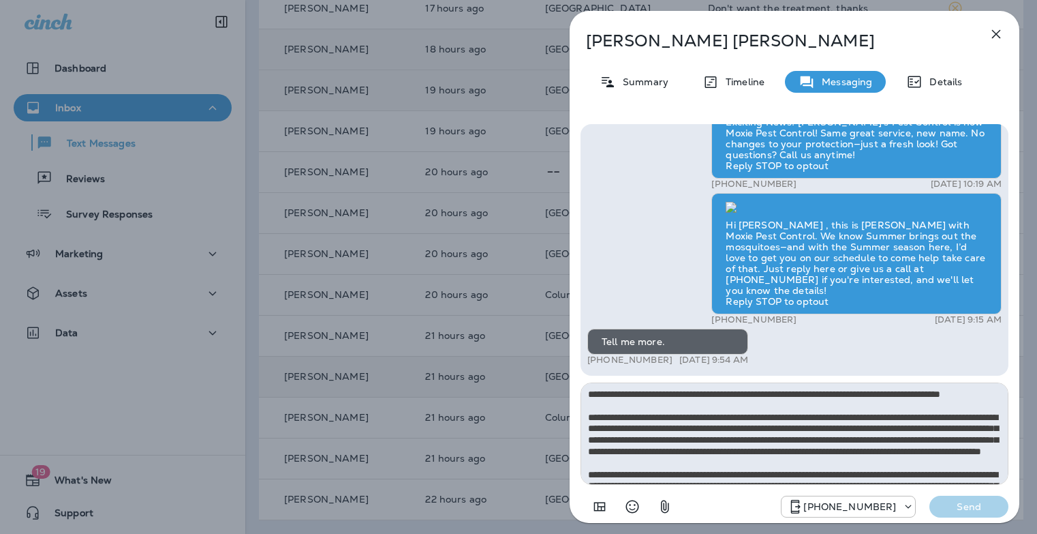
scroll to position [76, 0]
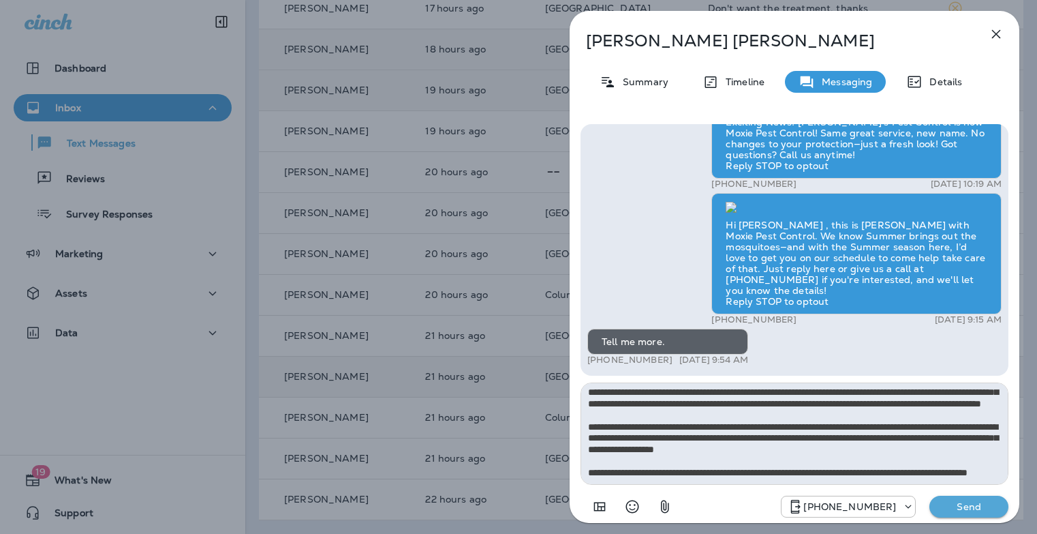
type textarea "**********"
click at [994, 506] on p "Send" at bounding box center [968, 506] width 57 height 12
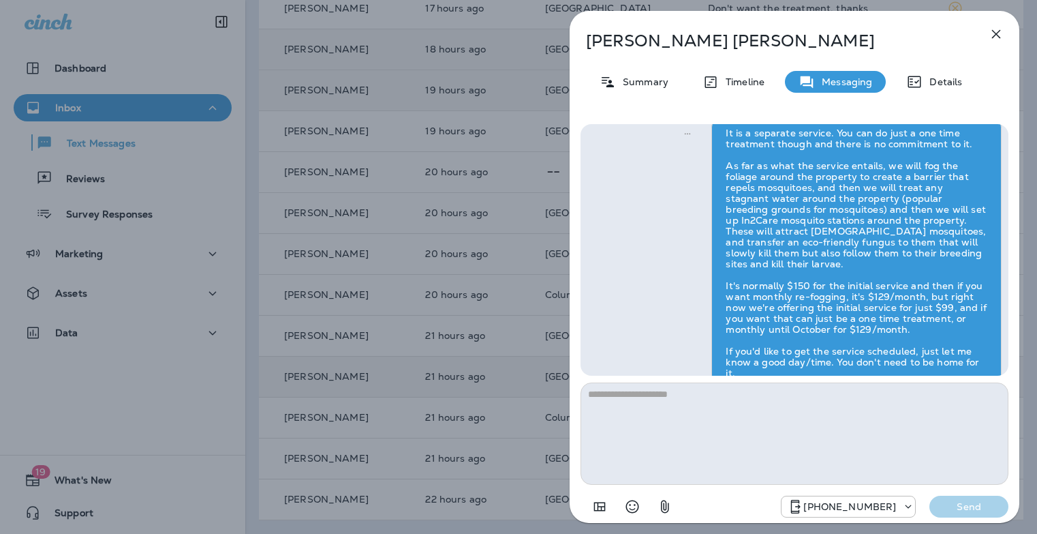
scroll to position [0, 0]
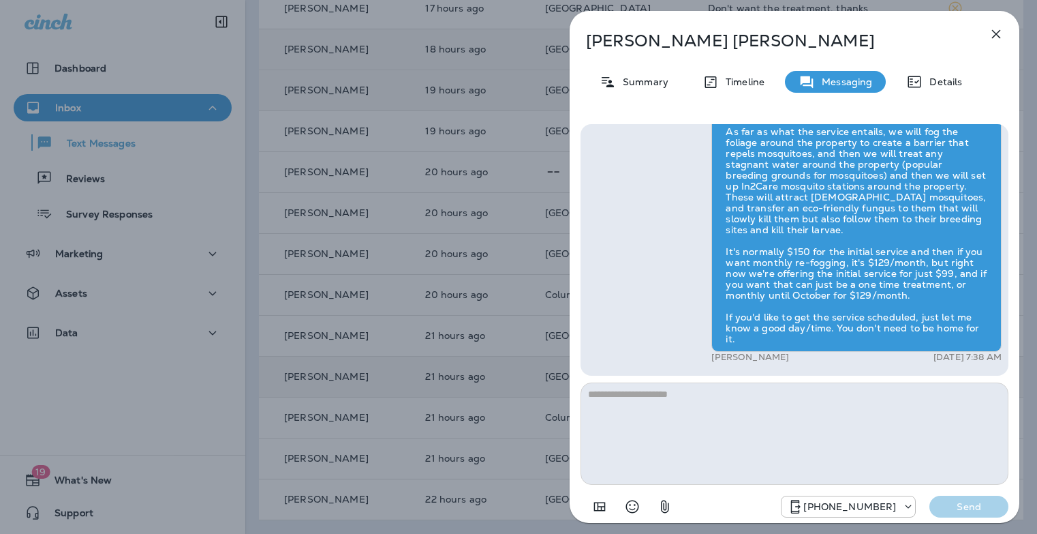
click at [484, 353] on div "Nancy Stewart Summary Timeline Messaging Details Exciting News! Joshua’s Pest C…" at bounding box center [518, 267] width 1037 height 534
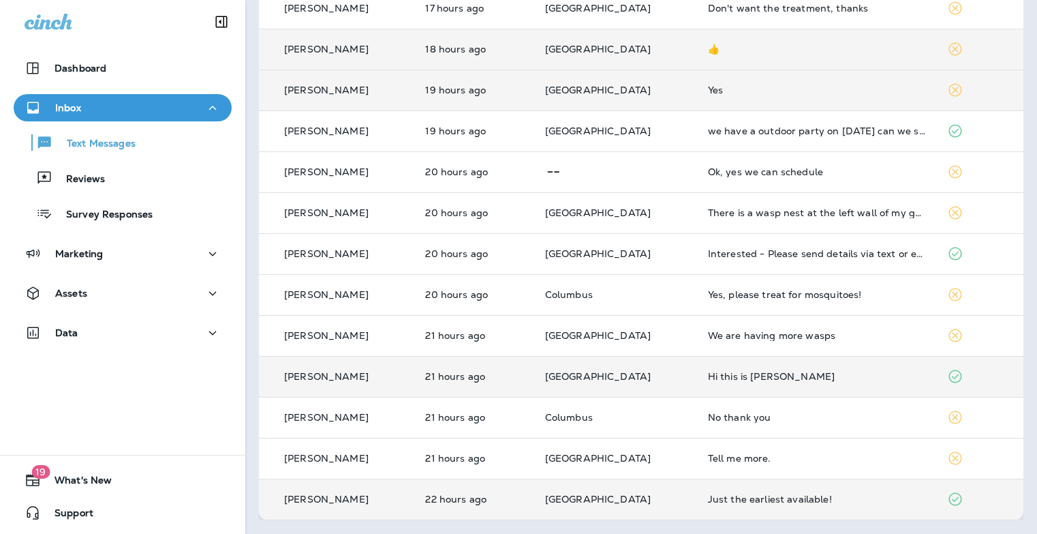
click at [761, 501] on div "Just the earliest available!" at bounding box center [817, 498] width 218 height 11
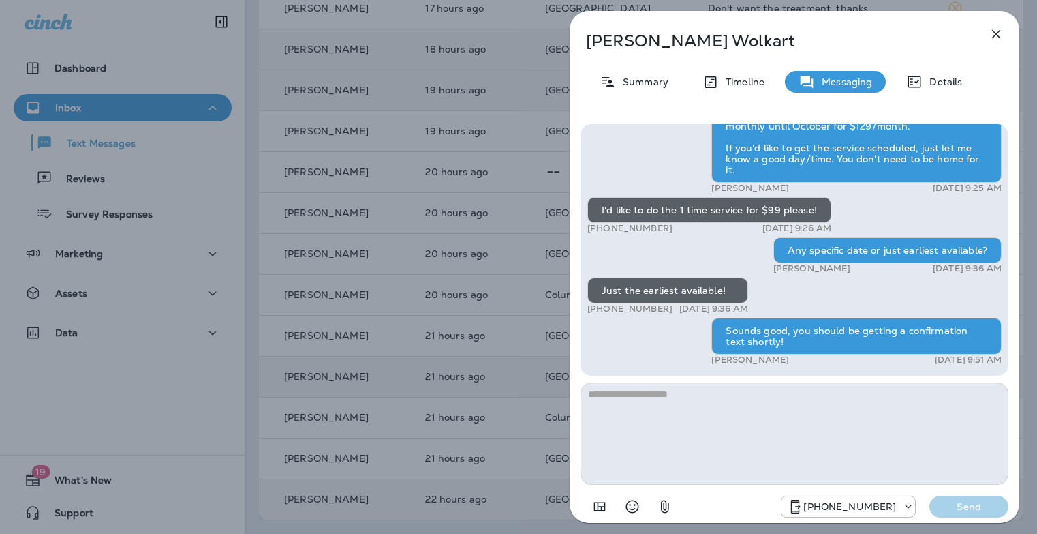
click at [996, 29] on icon "button" at bounding box center [996, 34] width 16 height 16
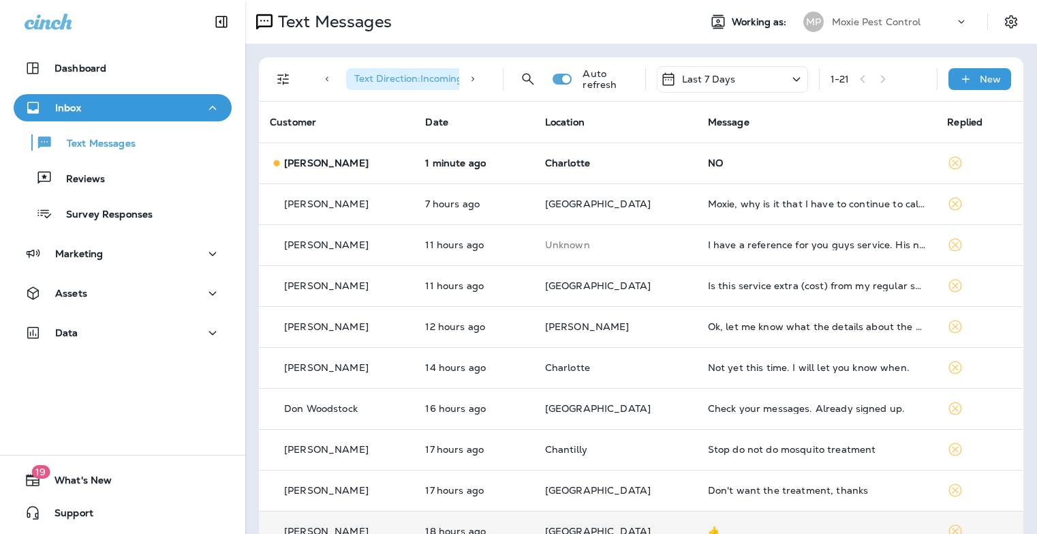
click at [875, 78] on div "1 - 21" at bounding box center [878, 79] width 95 height 20
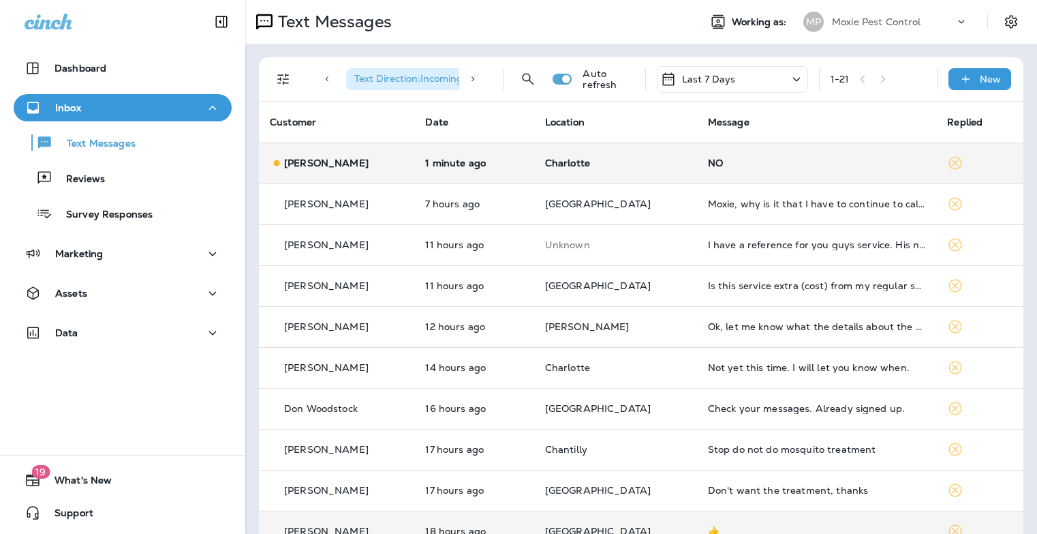
click at [720, 164] on div "NO" at bounding box center [817, 162] width 218 height 11
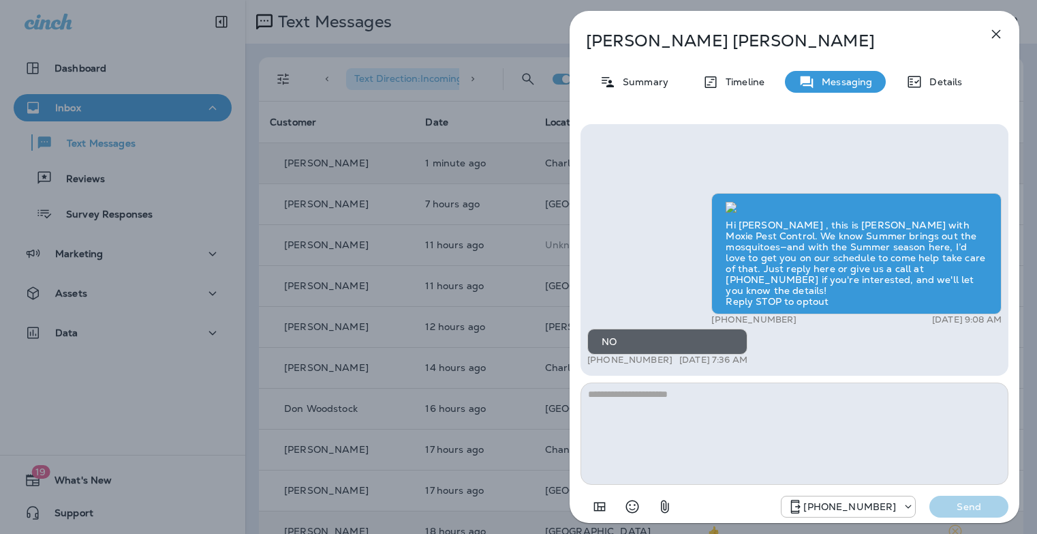
click at [990, 37] on icon "button" at bounding box center [996, 34] width 16 height 16
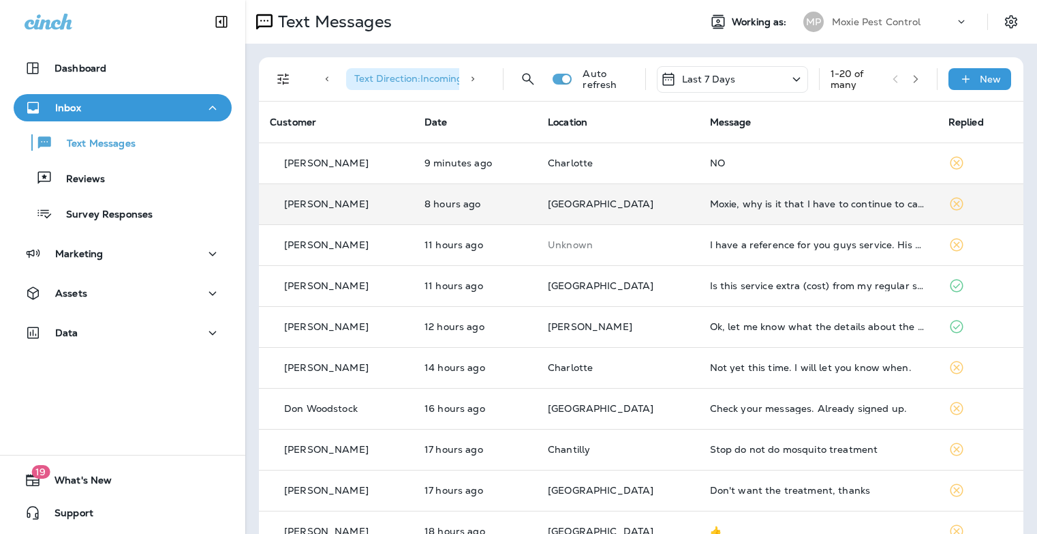
click at [787, 212] on td "Moxie, why is it that I have to continue to call your company instead of you gu…" at bounding box center [818, 203] width 239 height 41
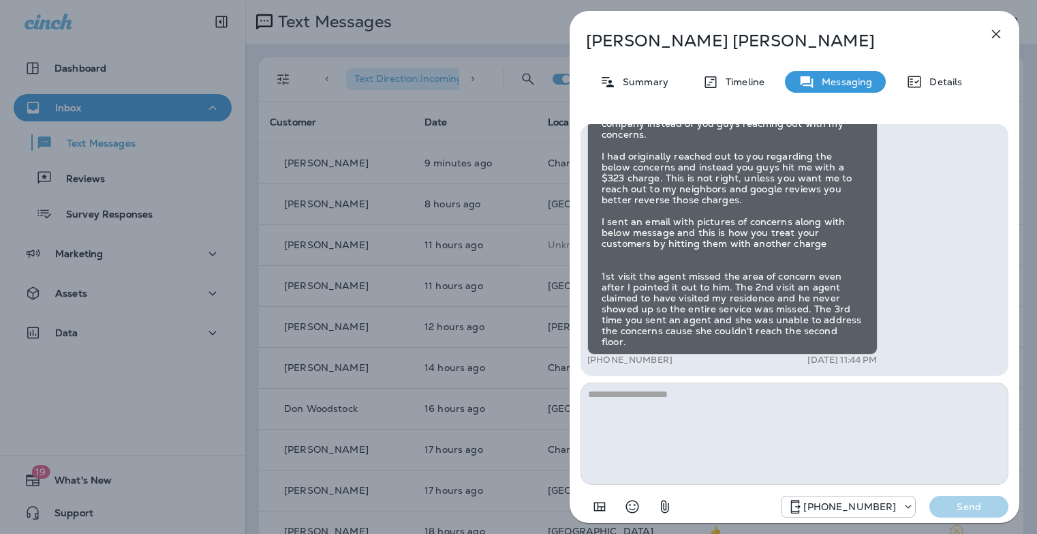
click at [995, 35] on icon "button" at bounding box center [996, 34] width 9 height 9
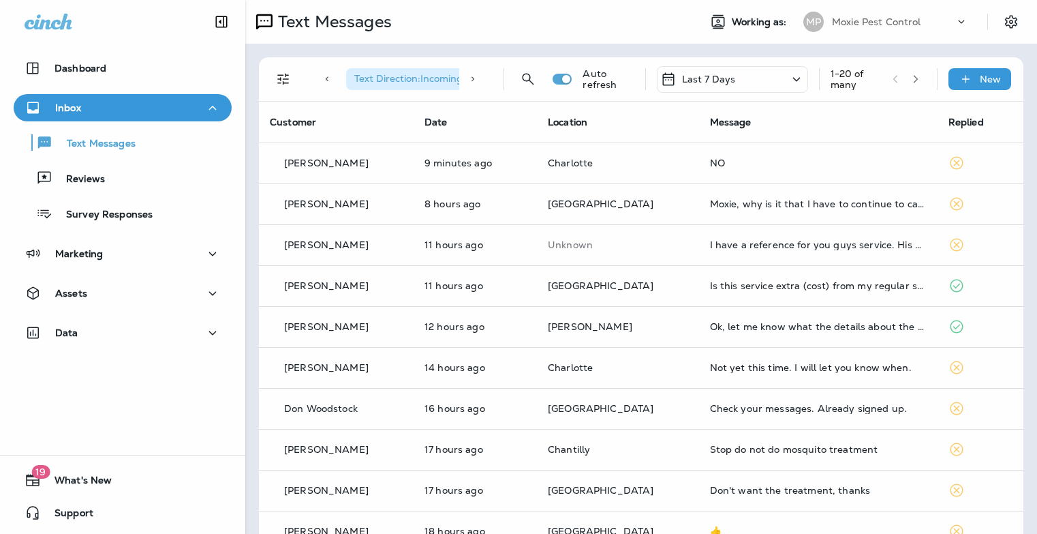
click at [818, 246] on div at bounding box center [518, 267] width 1037 height 534
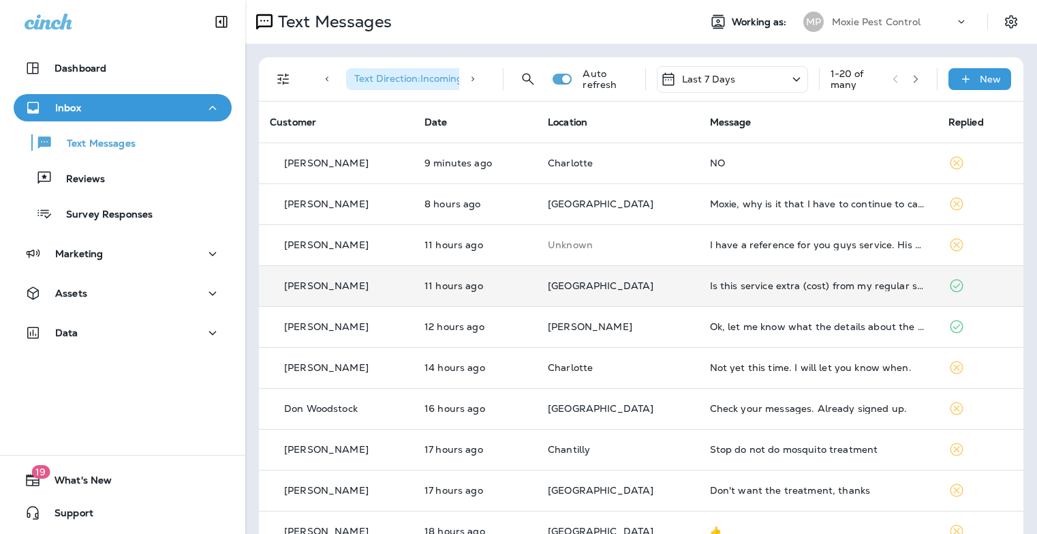
click at [773, 301] on td "Is this service extra (cost) from my regular service?" at bounding box center [818, 285] width 239 height 41
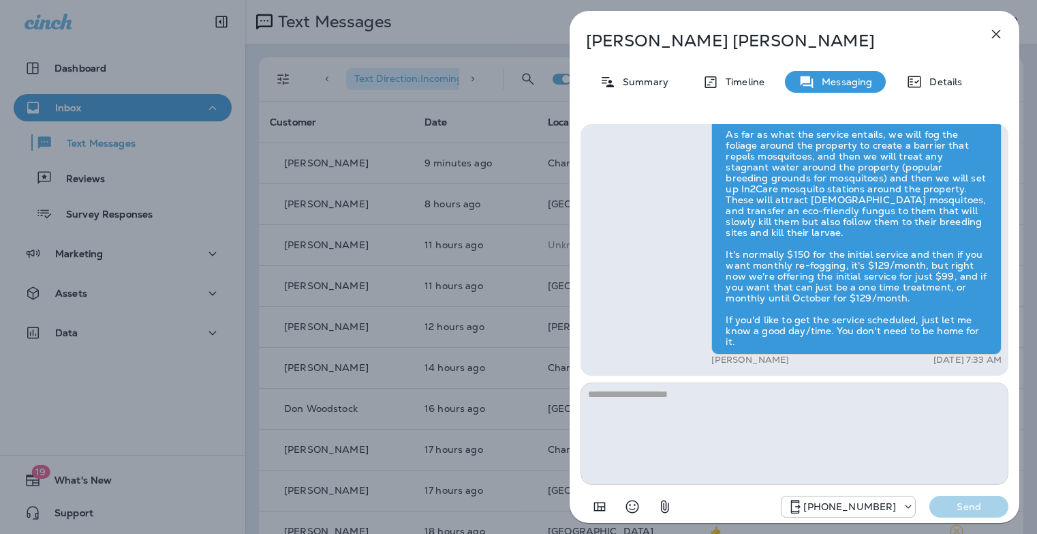
click at [999, 31] on icon "button" at bounding box center [996, 34] width 16 height 16
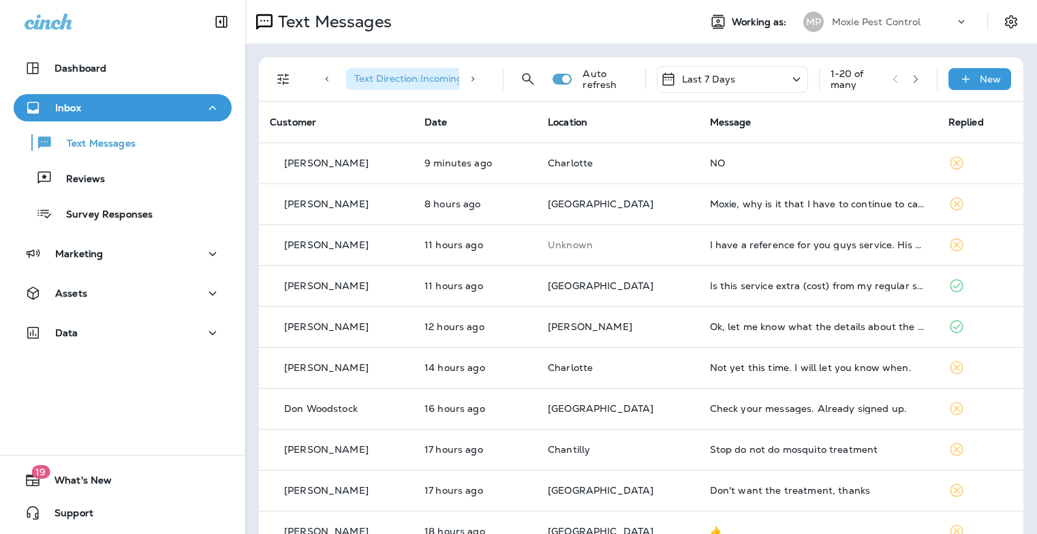
click at [778, 354] on td "Not yet this time. I will let you know when." at bounding box center [818, 367] width 239 height 41
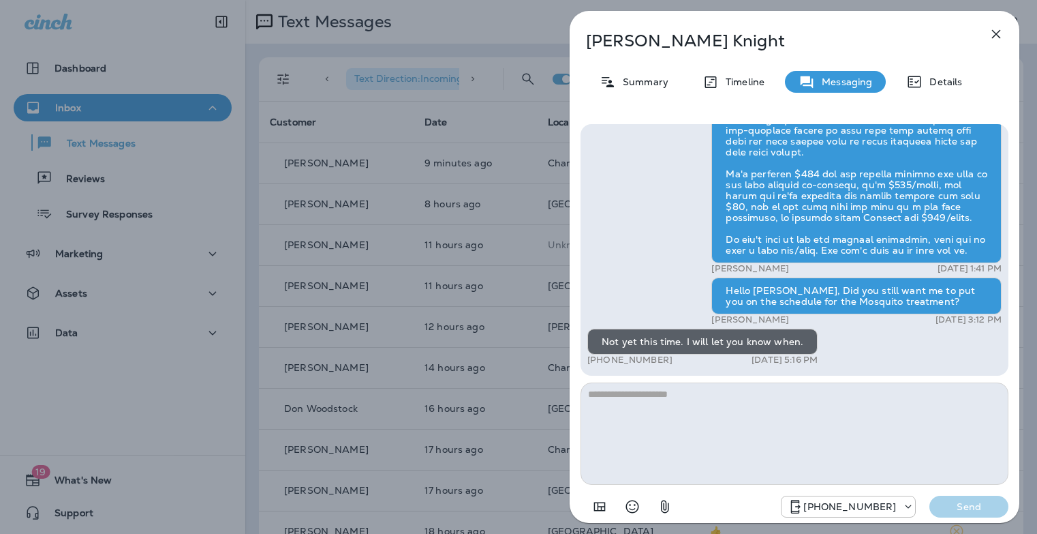
drag, startPoint x: 993, startPoint y: 33, endPoint x: 986, endPoint y: 43, distance: 11.7
click at [993, 33] on icon "button" at bounding box center [996, 34] width 16 height 16
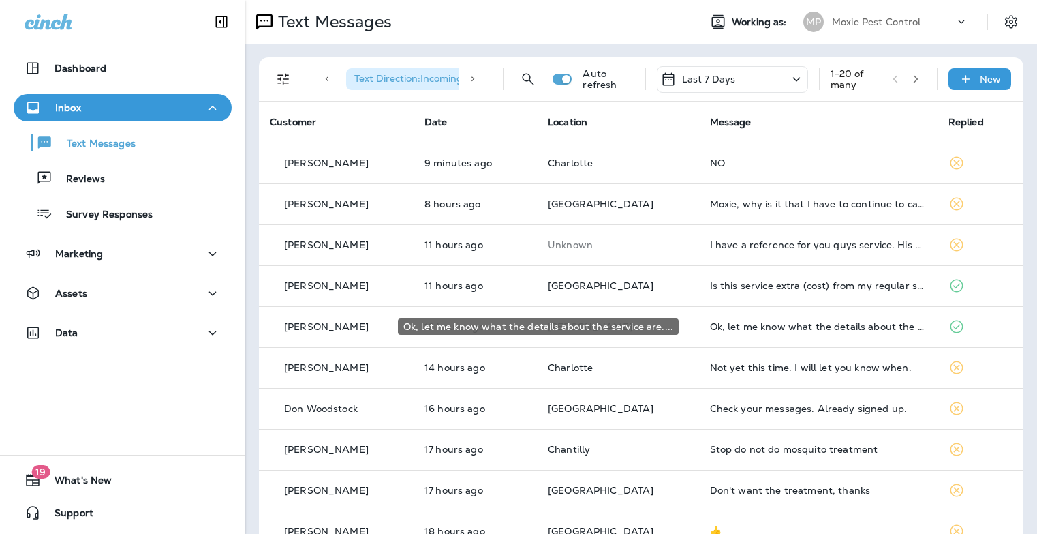
click at [733, 325] on div "Ok, let me know what the details about the service are...." at bounding box center [818, 326] width 217 height 11
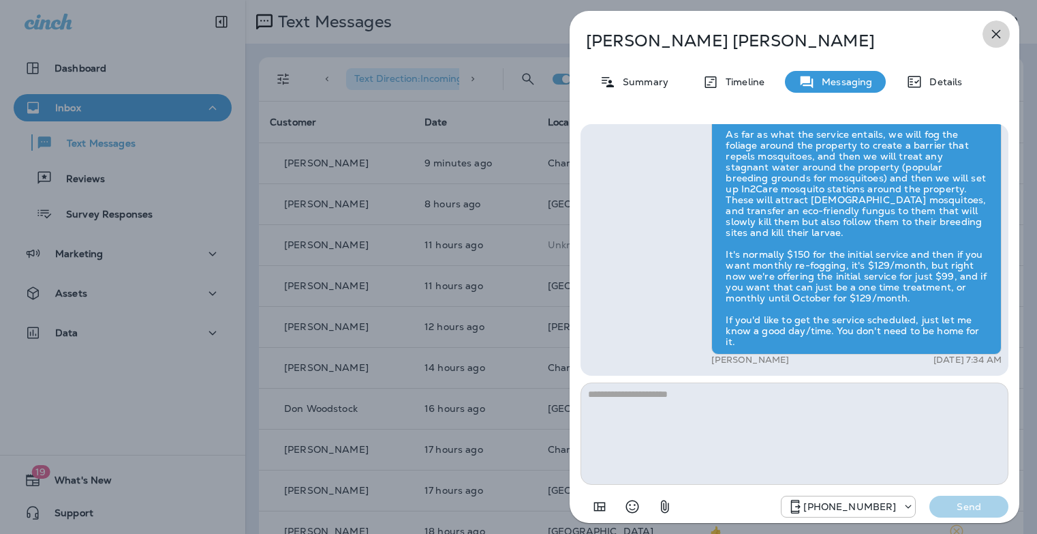
click at [995, 34] on icon "button" at bounding box center [996, 34] width 16 height 16
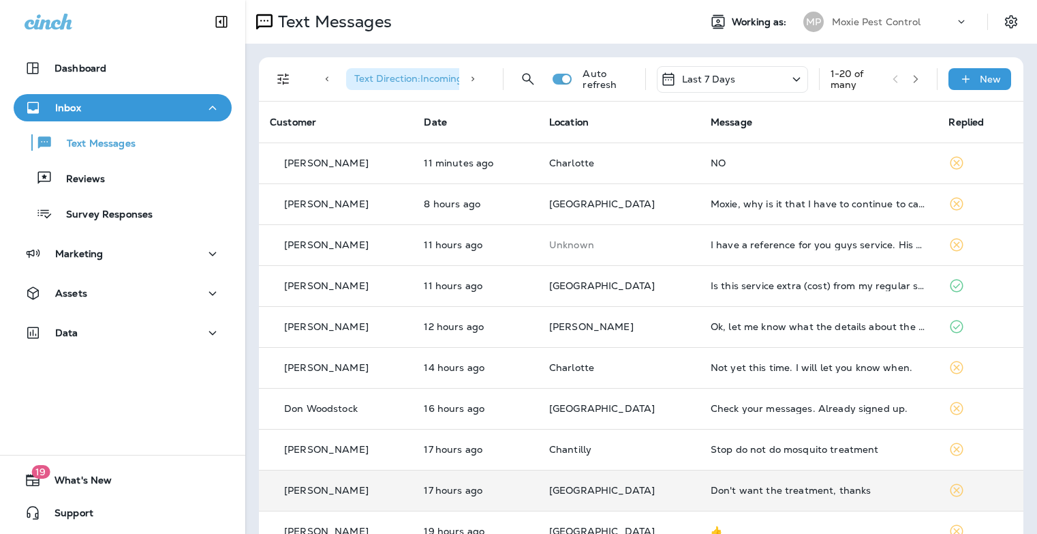
scroll to position [262, 0]
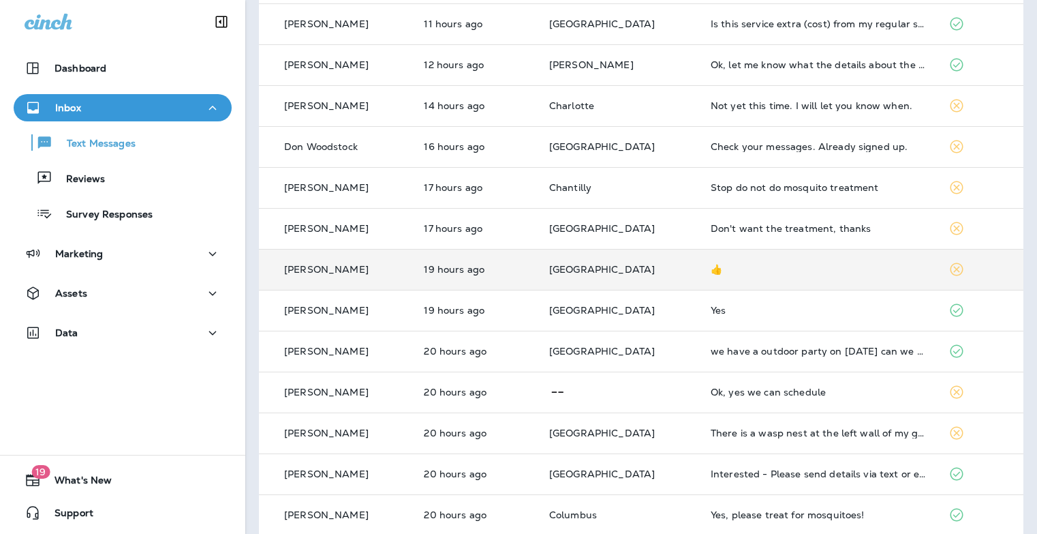
click at [748, 275] on td "👍" at bounding box center [819, 269] width 239 height 41
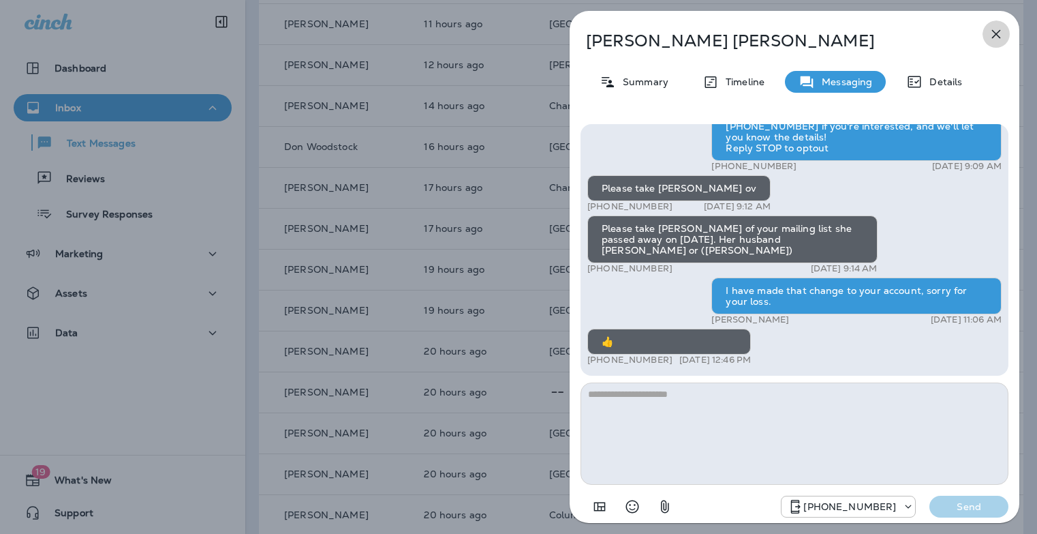
click at [997, 33] on icon "button" at bounding box center [996, 34] width 9 height 9
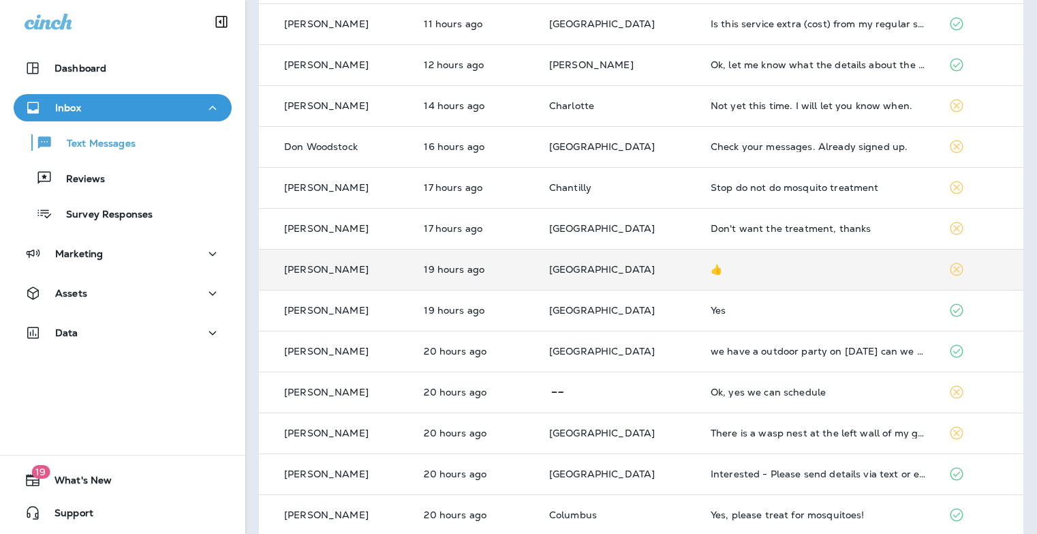
click at [723, 283] on td "👍" at bounding box center [819, 269] width 239 height 41
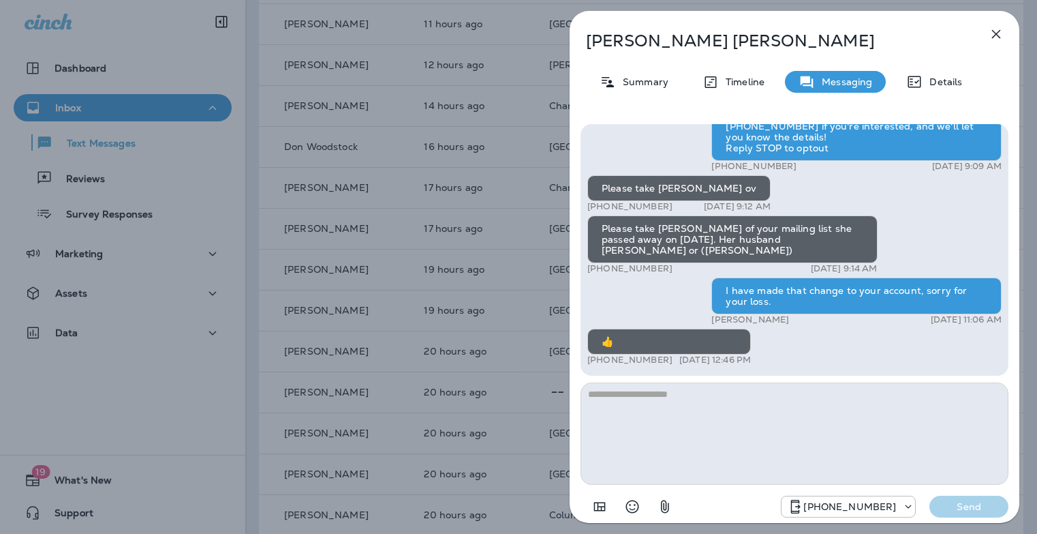
click at [990, 38] on icon "button" at bounding box center [996, 34] width 16 height 16
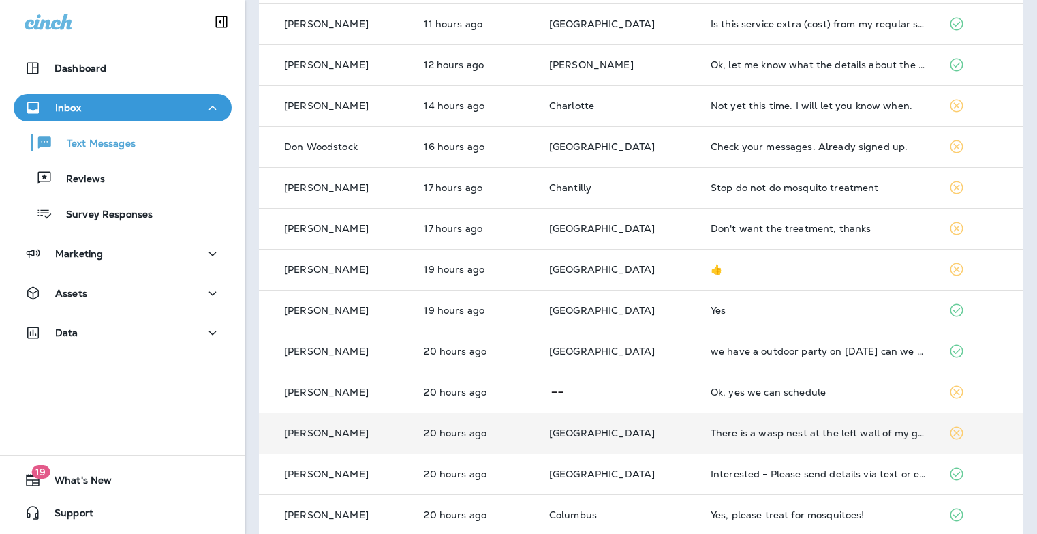
click at [709, 443] on td "There is a wasp nest at the left wall of my garage facing the patio. Please com…" at bounding box center [819, 432] width 239 height 41
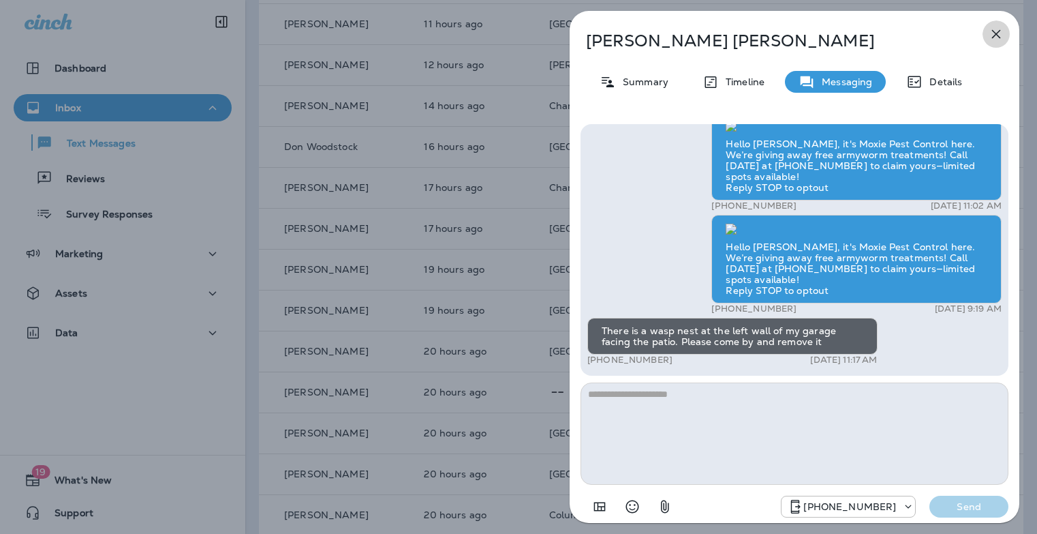
click at [991, 33] on icon "button" at bounding box center [996, 34] width 16 height 16
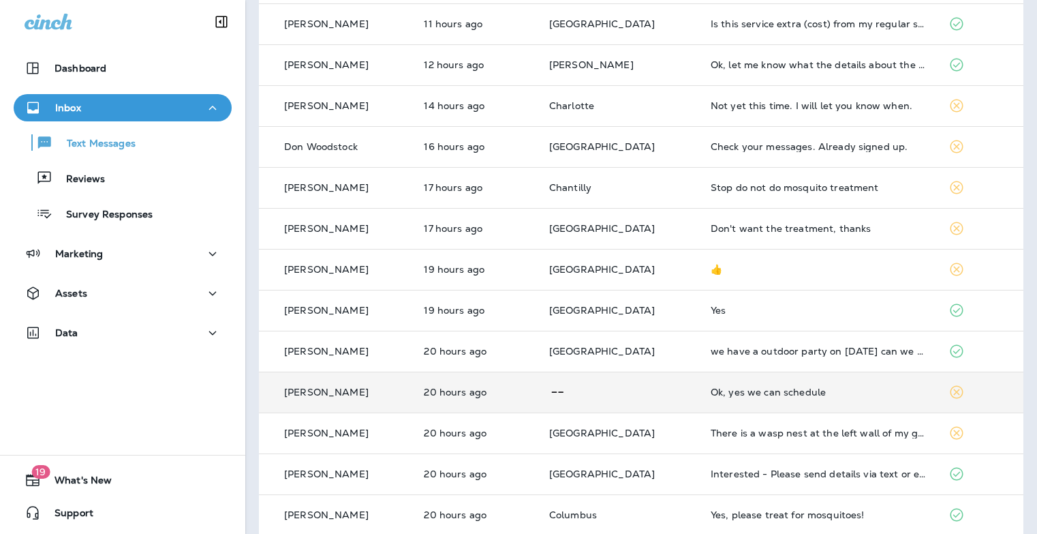
click at [738, 401] on td "Ok, yes we can schedule" at bounding box center [819, 391] width 239 height 41
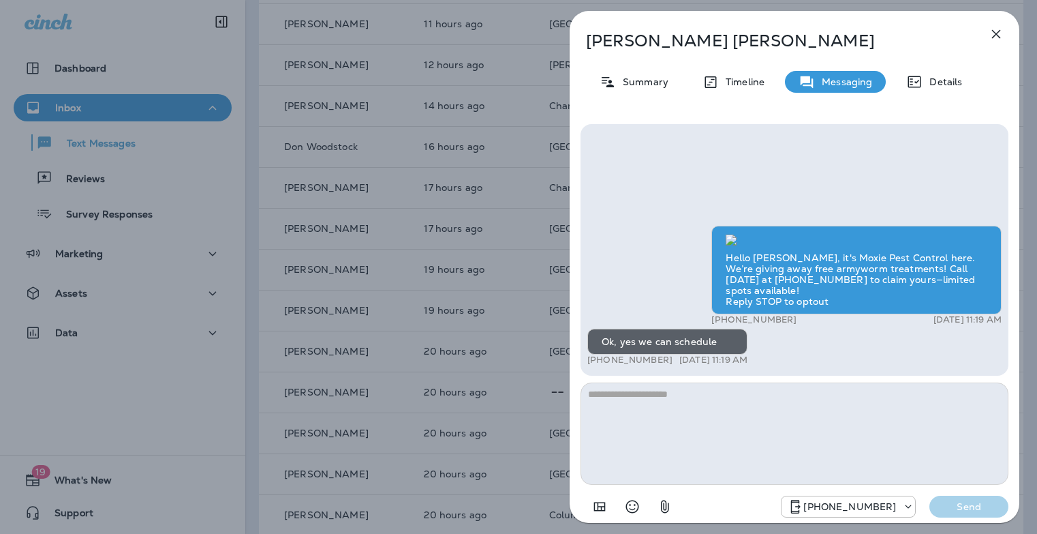
click at [1004, 30] on button "button" at bounding box center [996, 33] width 27 height 27
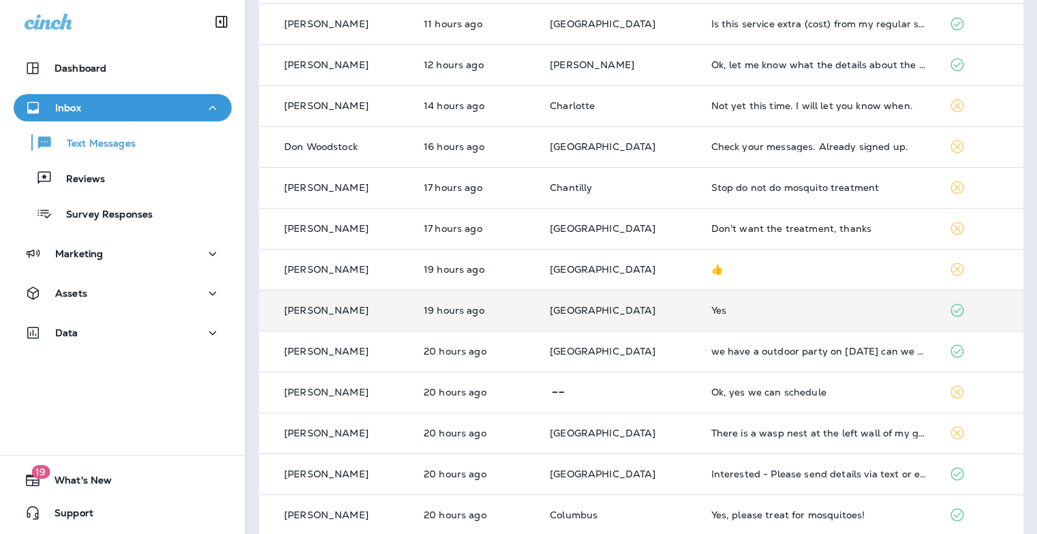
click at [718, 318] on td "Yes" at bounding box center [820, 310] width 238 height 41
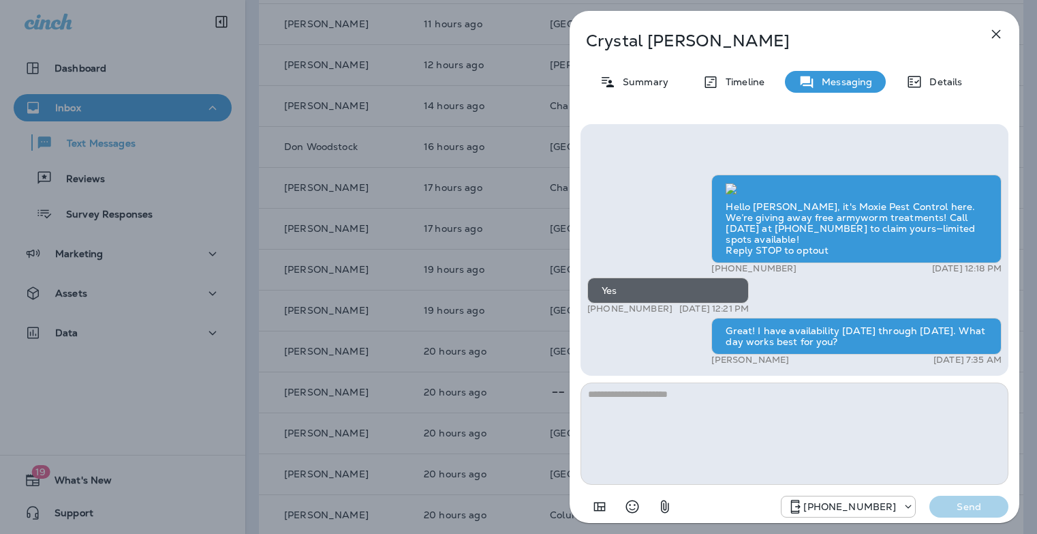
scroll to position [-393, 0]
click at [995, 37] on icon "button" at bounding box center [996, 34] width 16 height 16
